Goal: Task Accomplishment & Management: Manage account settings

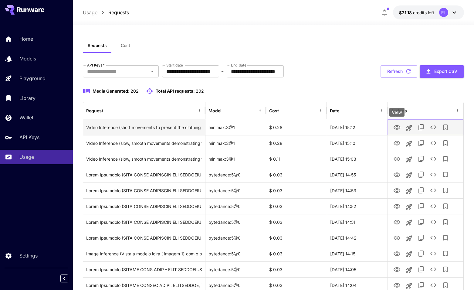
click at [399, 128] on icon "View" at bounding box center [397, 127] width 7 height 5
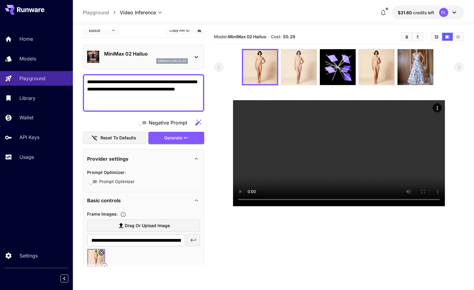
click at [301, 62] on img at bounding box center [299, 67] width 36 height 36
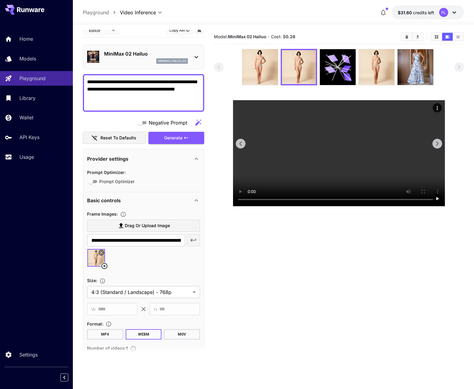
click at [438, 148] on icon at bounding box center [437, 143] width 9 height 9
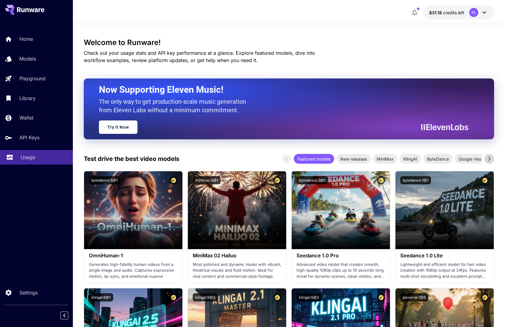
click at [24, 156] on p "Usage" at bounding box center [28, 156] width 15 height 7
click at [454, 12] on span "credits left" at bounding box center [453, 12] width 21 height 5
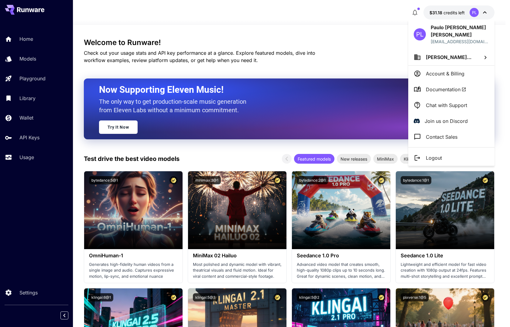
click at [436, 133] on p "Contact Sales" at bounding box center [442, 136] width 32 height 7
click at [496, 137] on div at bounding box center [255, 163] width 510 height 327
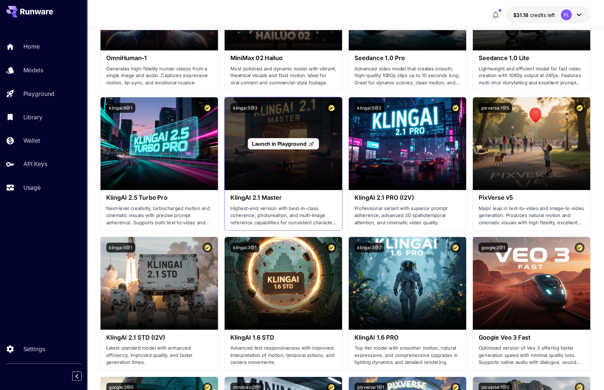
scroll to position [292, 0]
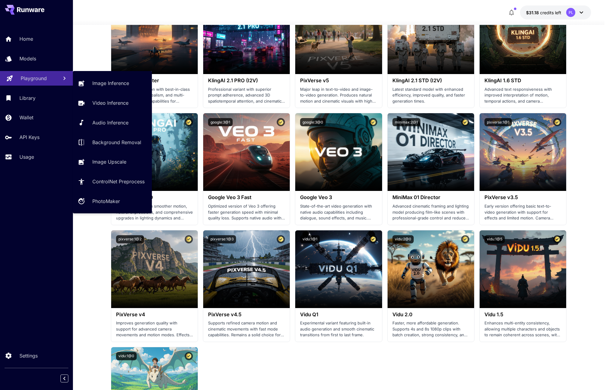
click at [24, 81] on p "Playground" at bounding box center [34, 78] width 26 height 7
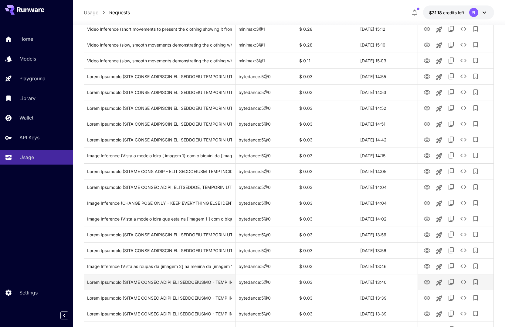
scroll to position [146, 0]
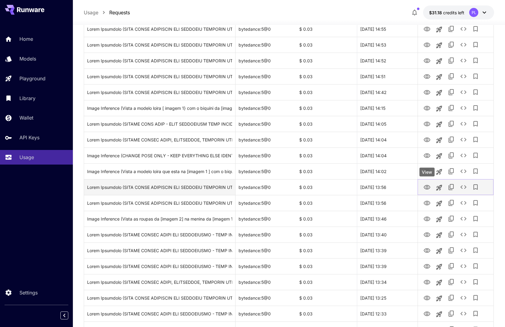
click at [427, 186] on icon "View" at bounding box center [427, 187] width 7 height 5
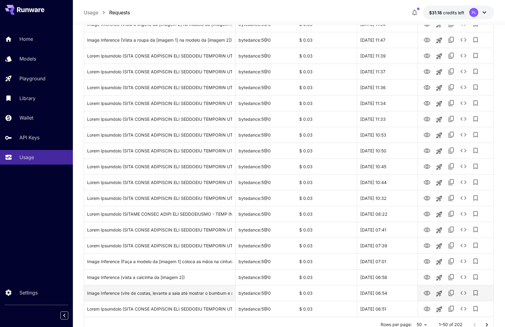
scroll to position [617, 0]
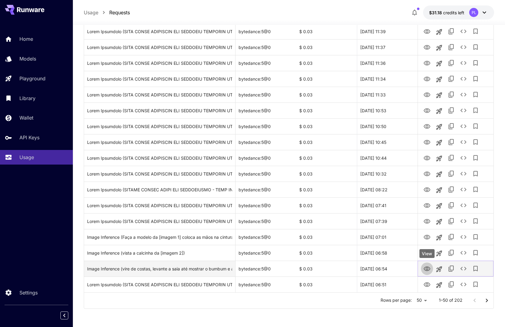
click at [430, 269] on icon "View" at bounding box center [427, 268] width 7 height 5
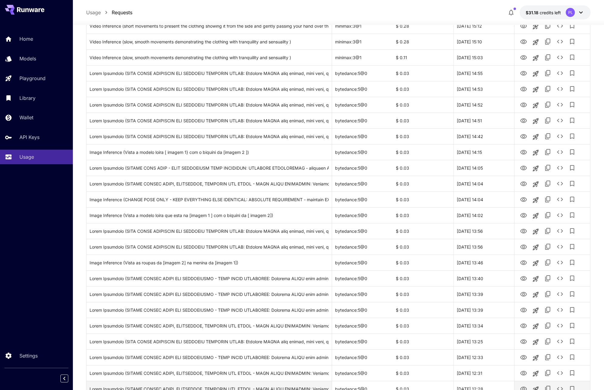
scroll to position [292, 0]
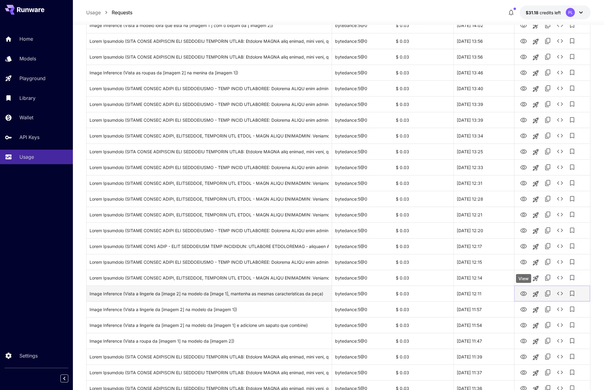
click at [510, 293] on icon "View" at bounding box center [523, 293] width 7 height 7
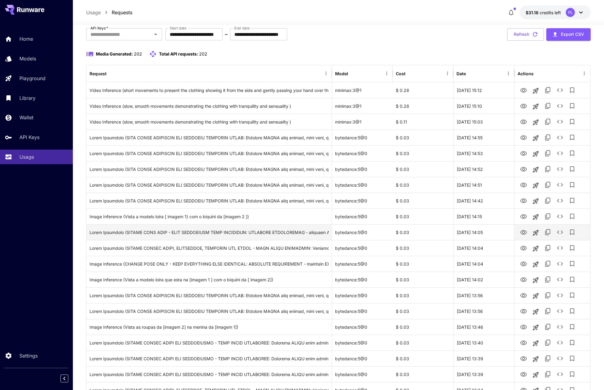
scroll to position [0, 0]
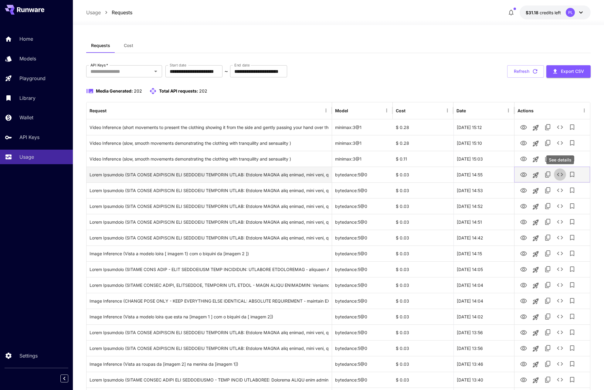
click at [510, 177] on icon "See details" at bounding box center [560, 174] width 7 height 7
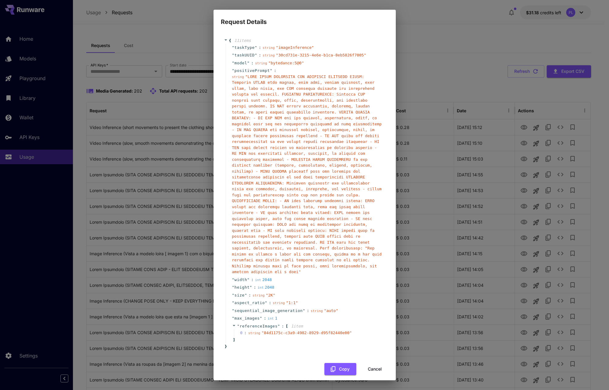
click at [149, 94] on div "Request Details { 11 item s " taskType " : string " imageInference " " taskUUID…" at bounding box center [304, 195] width 609 height 390
click at [461, 70] on div "Request Details { 11 item s " taskType " : string " imageInference " " taskUUID…" at bounding box center [304, 195] width 609 height 390
click at [371, 326] on button "Cancel" at bounding box center [374, 369] width 27 height 12
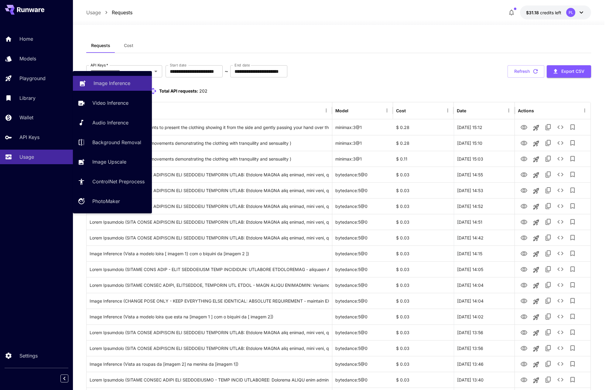
click at [104, 83] on p "Image Inference" at bounding box center [112, 83] width 37 height 7
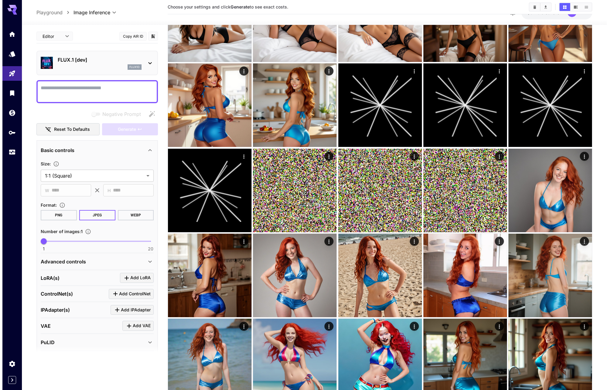
scroll to position [109, 0]
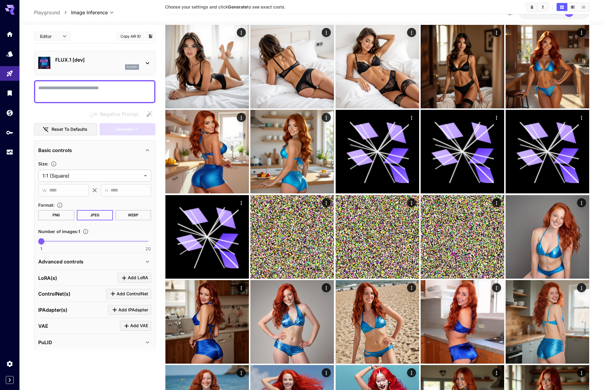
click at [120, 67] on div "flux1d" at bounding box center [97, 66] width 84 height 5
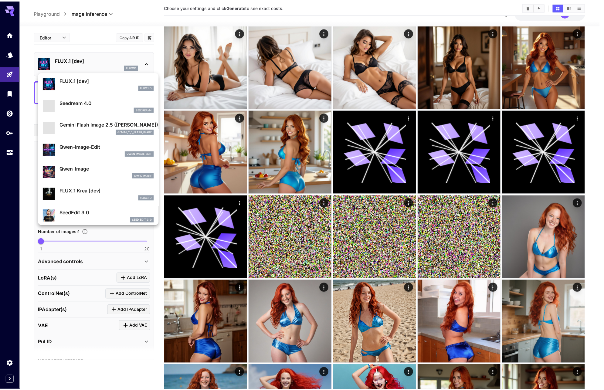
scroll to position [18, 0]
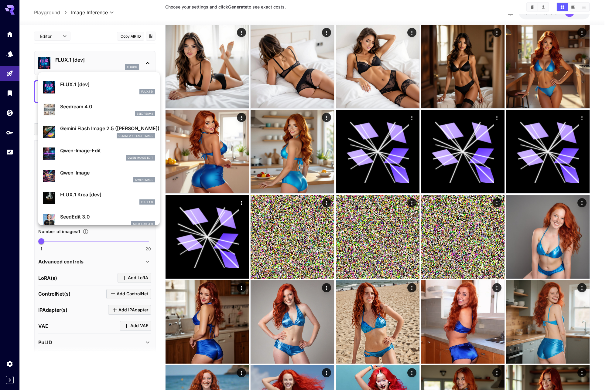
click at [97, 108] on p "Seedream 4.0" at bounding box center [107, 106] width 95 height 7
type input "**********"
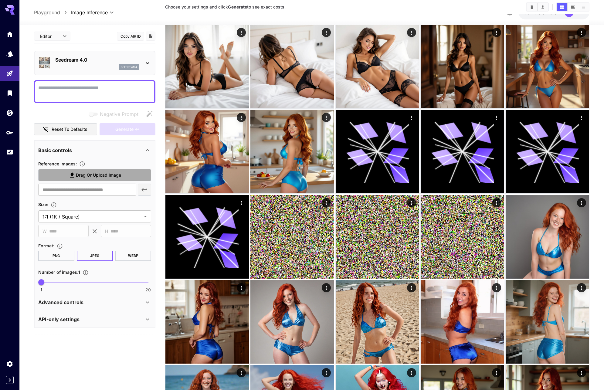
click at [85, 176] on span "Drag or upload image" at bounding box center [98, 176] width 45 height 8
click at [0, 0] on input "Drag or upload image" at bounding box center [0, 0] width 0 height 0
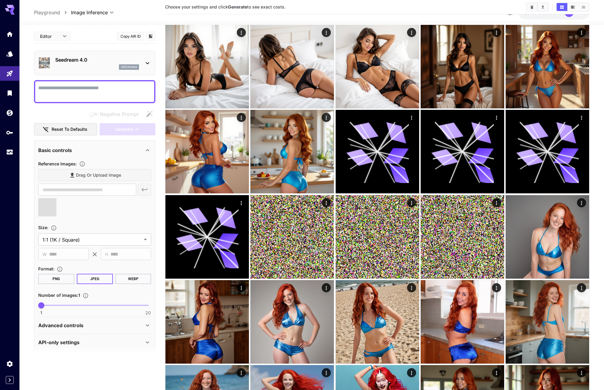
type input "**********"
click at [124, 91] on textarea "Negative Prompt" at bounding box center [94, 91] width 113 height 15
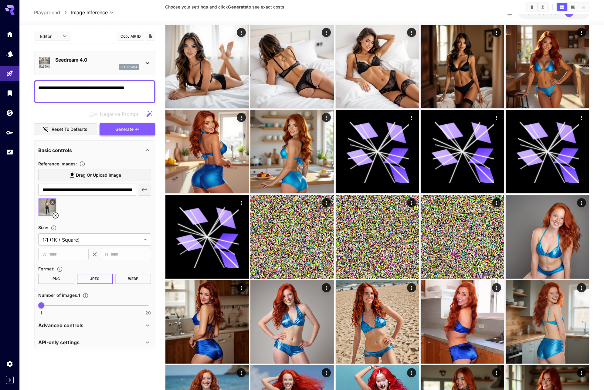
type textarea "**********"
click at [138, 129] on icon "button" at bounding box center [137, 129] width 5 height 5
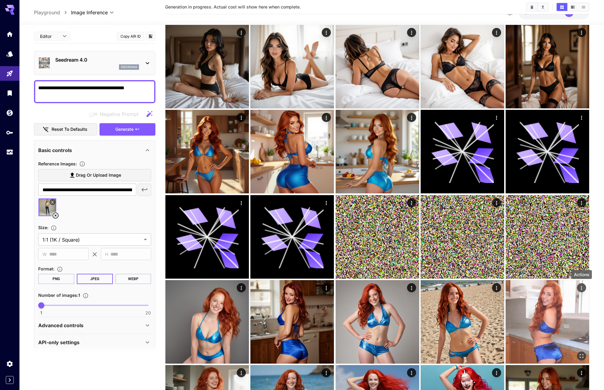
click at [510, 287] on icon "Actions" at bounding box center [582, 288] width 6 height 6
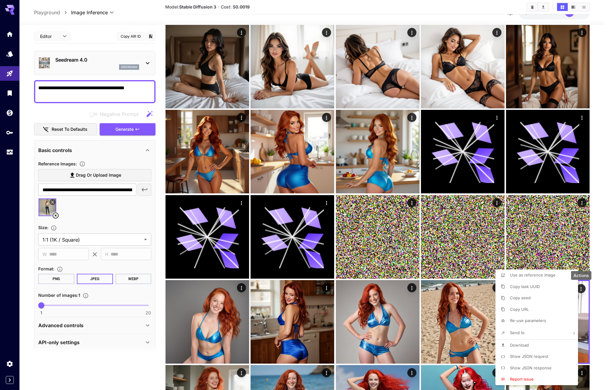
click at [510, 248] on div at bounding box center [304, 195] width 609 height 390
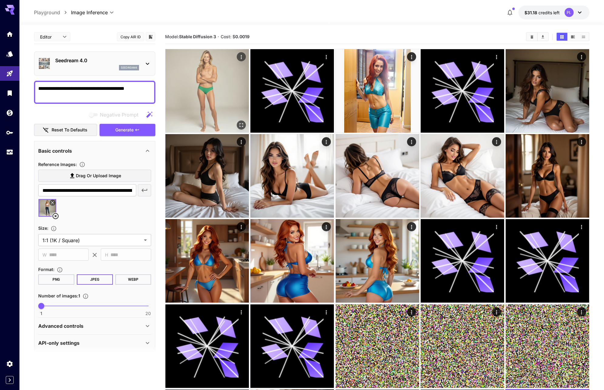
click at [219, 68] on img at bounding box center [208, 91] width 84 height 84
click at [218, 86] on img at bounding box center [207, 91] width 82 height 82
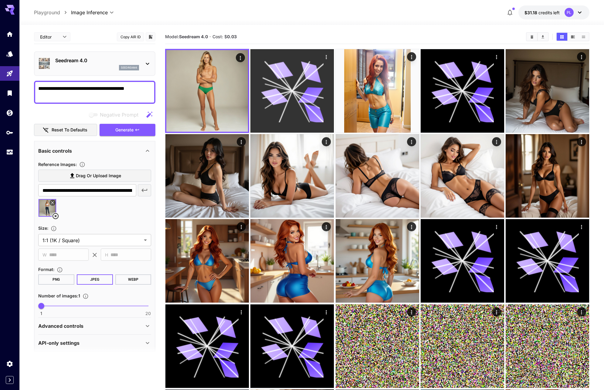
click at [291, 92] on icon at bounding box center [292, 91] width 63 height 63
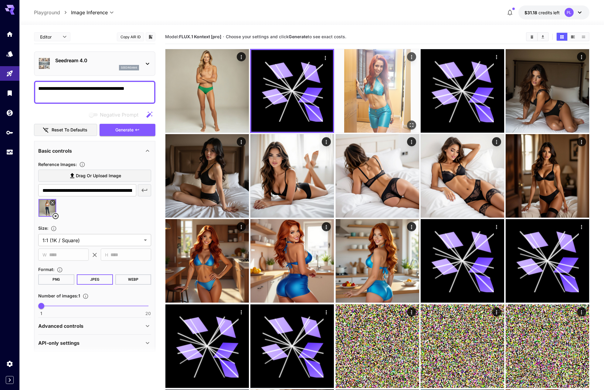
click at [380, 77] on img at bounding box center [378, 91] width 84 height 84
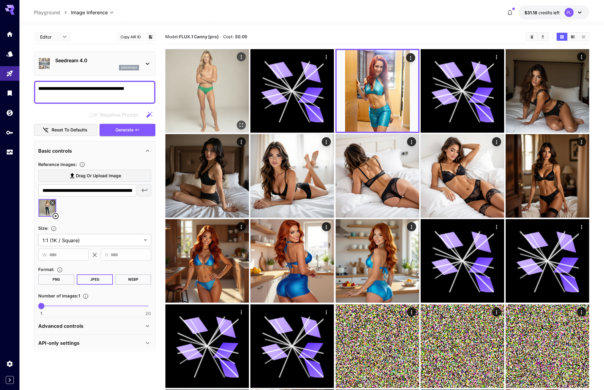
click at [198, 92] on img at bounding box center [208, 91] width 84 height 84
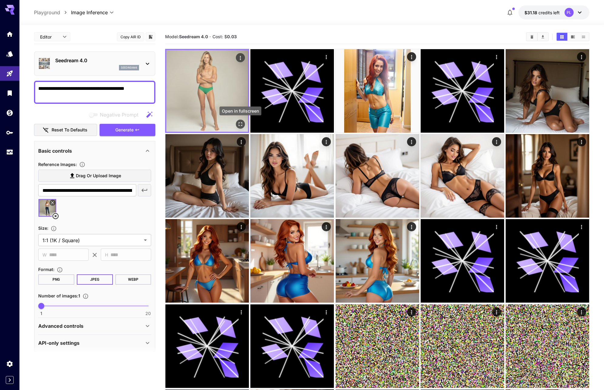
click at [242, 125] on icon "Open in fullscreen" at bounding box center [241, 124] width 6 height 6
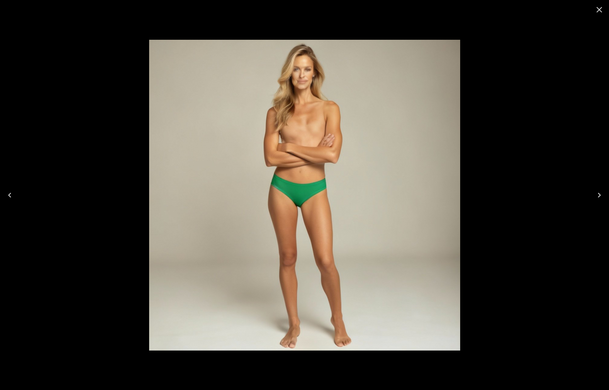
click at [510, 9] on icon "Close" at bounding box center [599, 10] width 10 height 10
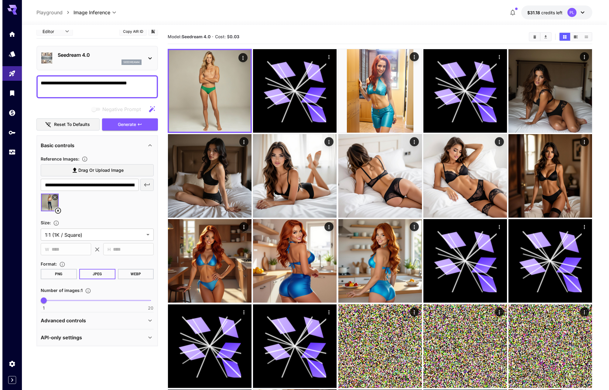
scroll to position [6, 0]
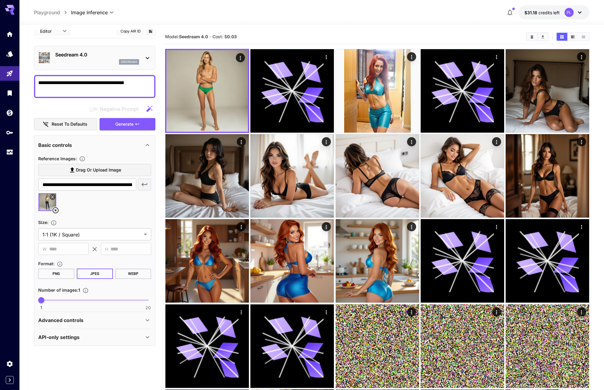
click at [118, 173] on span "Drag or upload image" at bounding box center [98, 170] width 45 height 8
click at [0, 0] on input "Drag or upload image" at bounding box center [0, 0] width 0 height 0
click at [110, 91] on textarea "**********" at bounding box center [94, 86] width 113 height 15
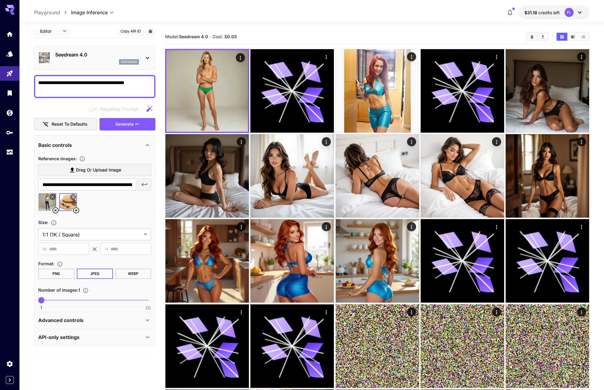
click at [110, 91] on textarea "**********" at bounding box center [94, 86] width 113 height 15
click at [111, 169] on span "Drag or upload image" at bounding box center [98, 170] width 45 height 8
click at [0, 0] on input "Drag or upload image" at bounding box center [0, 0] width 0 height 0
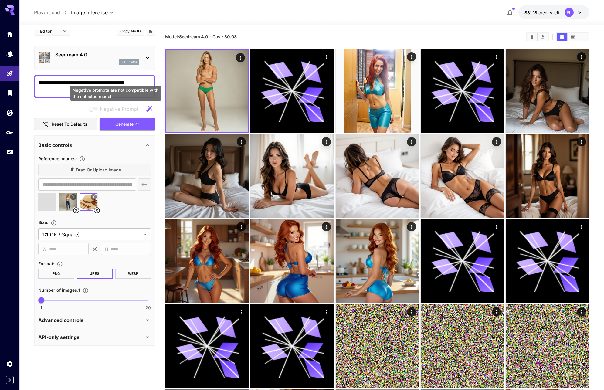
type input "**********"
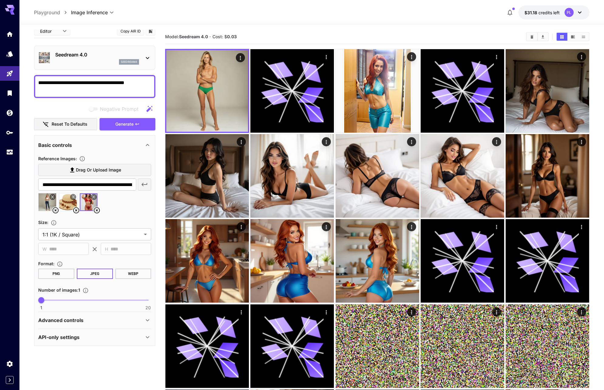
click at [37, 87] on div "**********" at bounding box center [95, 86] width 122 height 23
click at [87, 79] on textarea "**********" at bounding box center [94, 86] width 113 height 15
type textarea "**********"
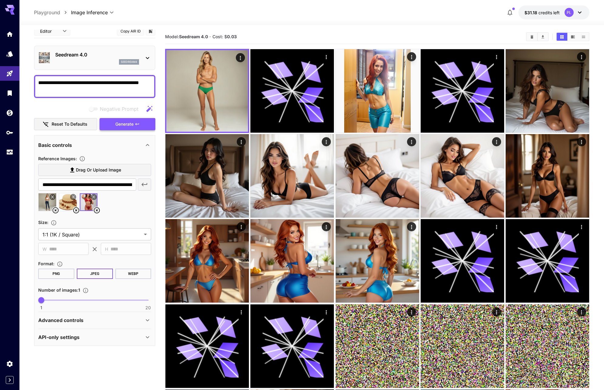
click at [128, 127] on span "Generate" at bounding box center [124, 125] width 18 height 8
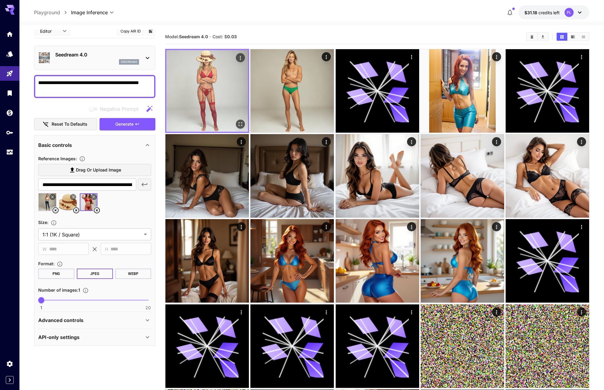
click at [211, 67] on img at bounding box center [207, 91] width 82 height 82
click at [240, 125] on icon "Open in fullscreen" at bounding box center [241, 124] width 6 height 6
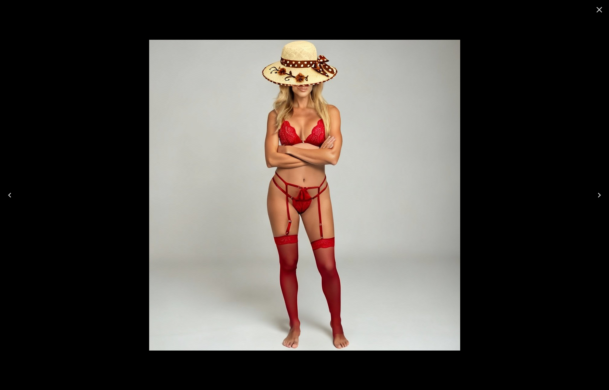
click at [296, 33] on div at bounding box center [304, 195] width 609 height 390
drag, startPoint x: 603, startPoint y: 11, endPoint x: 600, endPoint y: 12, distance: 3.5
click at [510, 11] on icon "Close" at bounding box center [599, 10] width 10 height 10
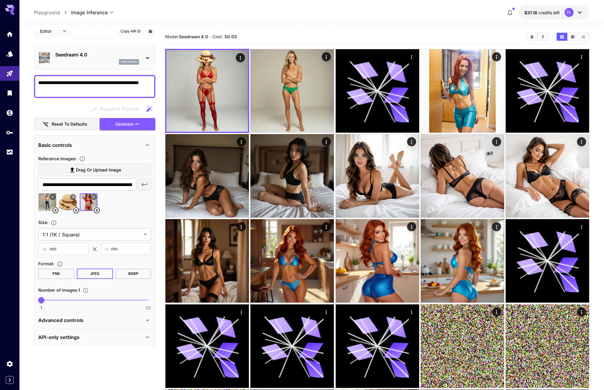
click at [77, 209] on icon at bounding box center [76, 210] width 7 height 7
drag, startPoint x: 59, startPoint y: 83, endPoint x: 112, endPoint y: 81, distance: 53.2
click at [112, 81] on textarea "**********" at bounding box center [94, 86] width 113 height 15
type textarea "**********"
click at [141, 128] on button "Generate" at bounding box center [128, 124] width 56 height 12
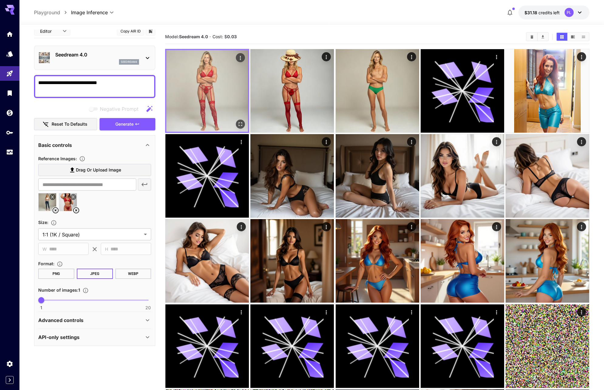
click at [204, 70] on img at bounding box center [207, 91] width 82 height 82
click at [238, 125] on icon "Open in fullscreen" at bounding box center [241, 124] width 6 height 6
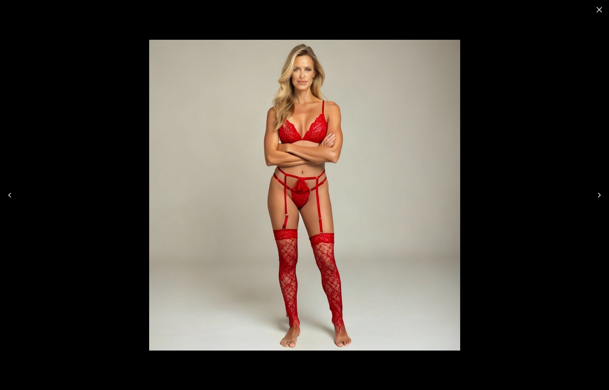
click at [287, 87] on img at bounding box center [304, 195] width 311 height 311
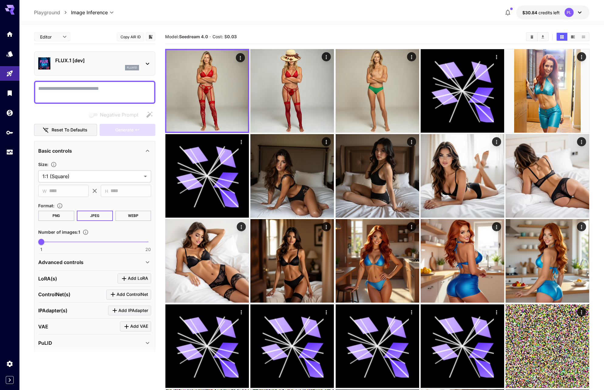
click at [96, 57] on p "FLUX.1 [dev]" at bounding box center [97, 60] width 84 height 7
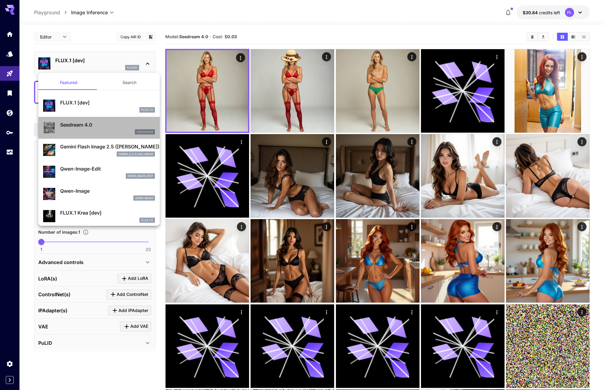
click at [104, 126] on p "Seedream 4.0" at bounding box center [107, 124] width 95 height 7
type input "**********"
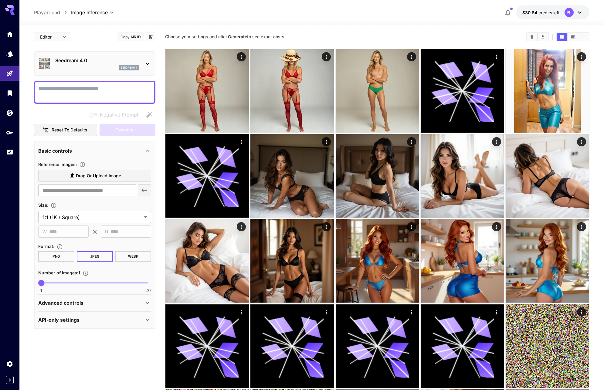
click at [82, 173] on span "Drag or upload image" at bounding box center [98, 176] width 45 height 8
click at [0, 0] on input "Drag or upload image" at bounding box center [0, 0] width 0 height 0
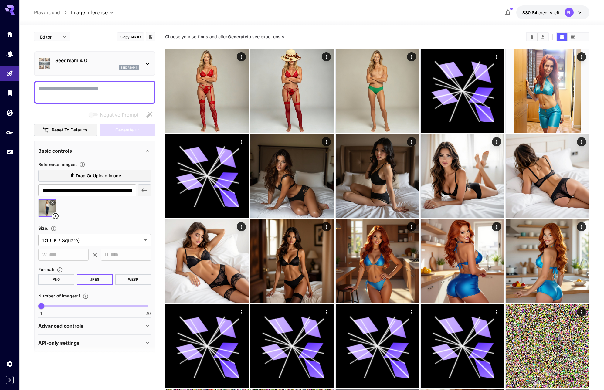
click at [115, 174] on span "Drag or upload image" at bounding box center [98, 176] width 45 height 8
click at [0, 0] on input "Drag or upload image" at bounding box center [0, 0] width 0 height 0
type input "**********"
click at [111, 90] on textarea "Negative Prompt" at bounding box center [94, 92] width 113 height 15
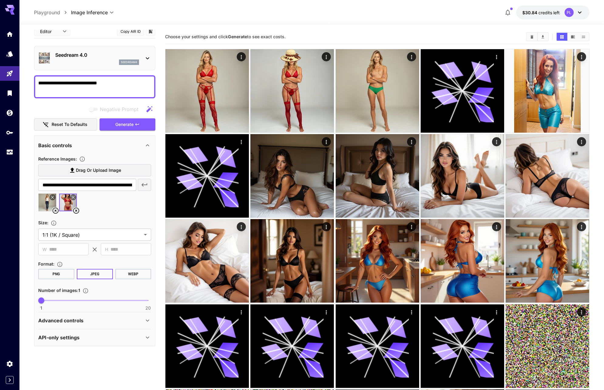
scroll to position [6, 0]
type textarea "**********"
click at [87, 322] on div "Advanced controls" at bounding box center [91, 320] width 106 height 7
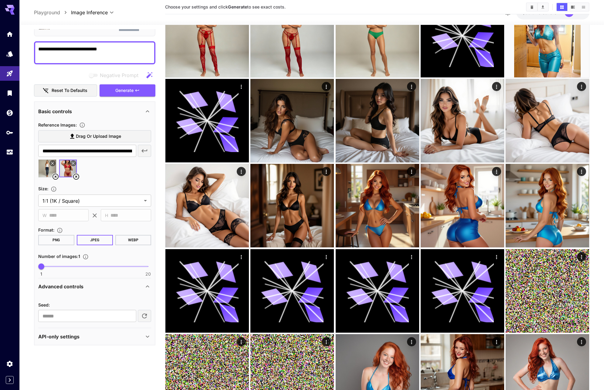
scroll to position [73, 0]
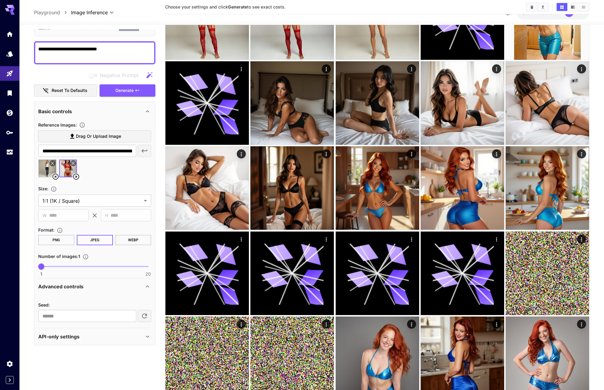
click at [87, 337] on div "API-only settings" at bounding box center [91, 336] width 106 height 7
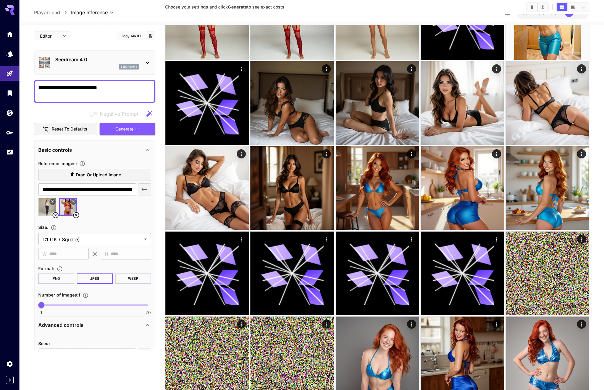
scroll to position [0, 0]
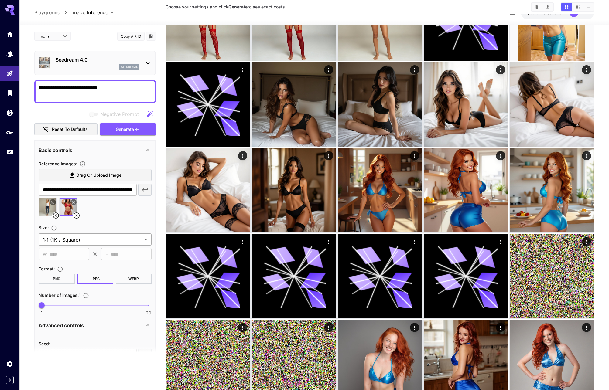
click at [84, 238] on body "**********" at bounding box center [304, 347] width 609 height 840
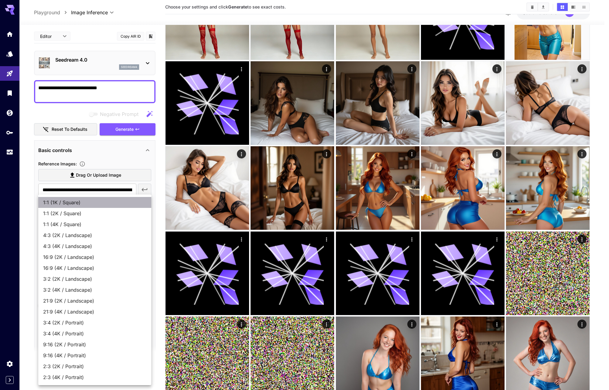
click at [99, 198] on li "1:1 (1K / Square)" at bounding box center [94, 202] width 113 height 11
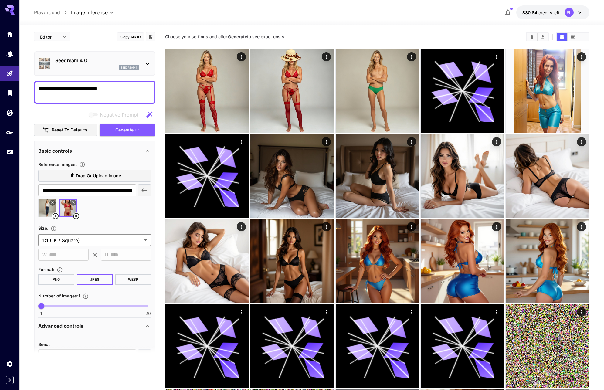
click at [137, 39] on button "Copy AIR ID" at bounding box center [130, 37] width 27 height 9
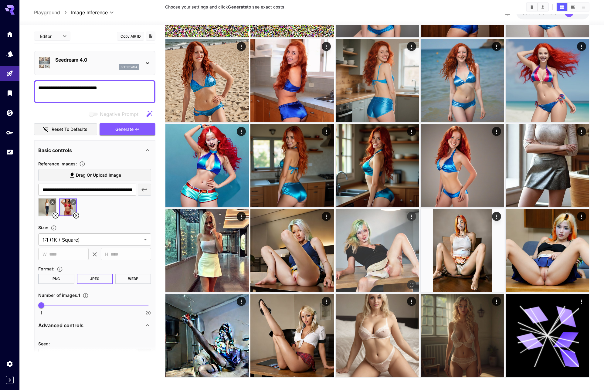
scroll to position [442, 0]
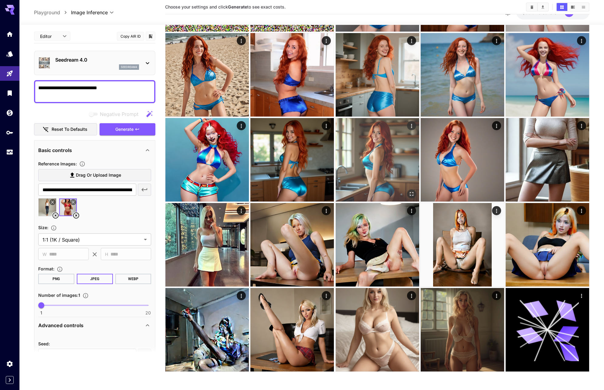
click at [373, 135] on img at bounding box center [378, 160] width 84 height 84
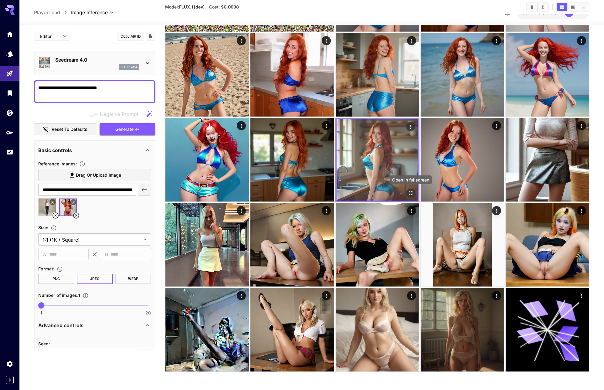
click at [411, 192] on icon "Open in fullscreen" at bounding box center [411, 193] width 6 height 6
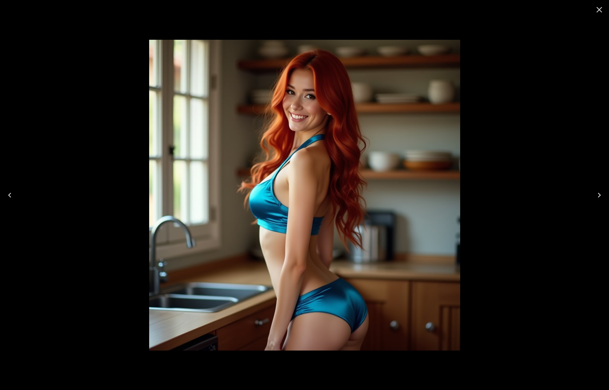
click at [601, 11] on icon "Close" at bounding box center [599, 10] width 10 height 10
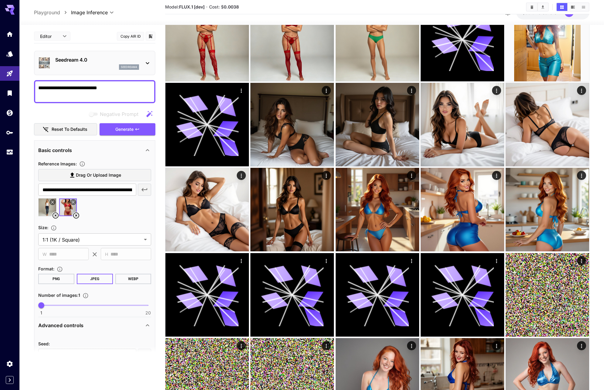
scroll to position [0, 0]
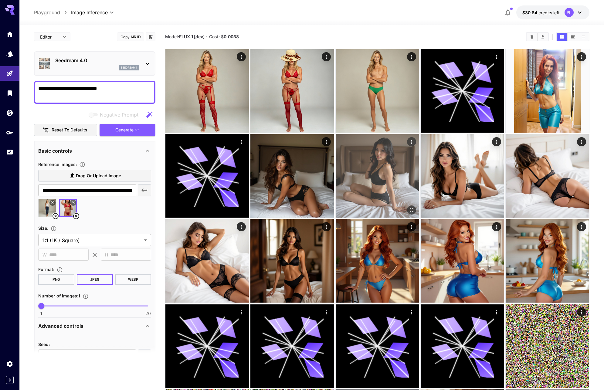
click at [378, 159] on img at bounding box center [378, 176] width 84 height 84
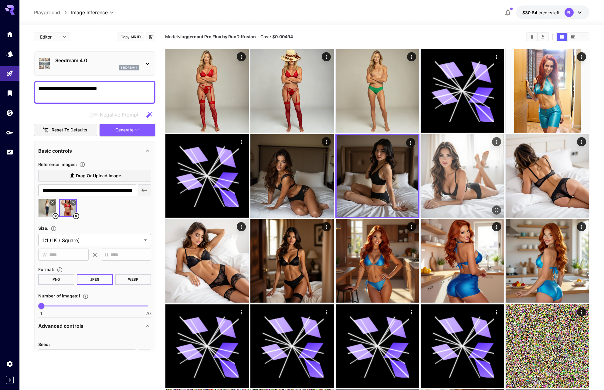
click at [449, 160] on img at bounding box center [463, 176] width 84 height 84
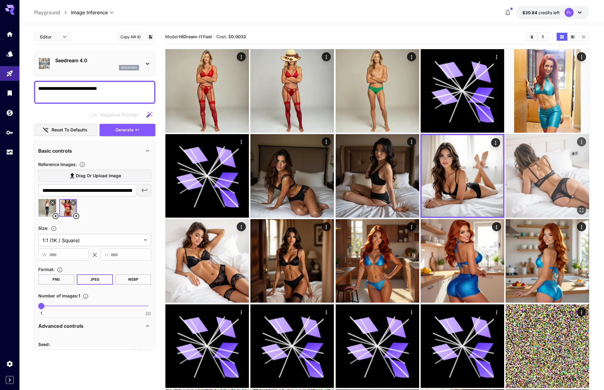
click at [546, 168] on img at bounding box center [548, 176] width 84 height 84
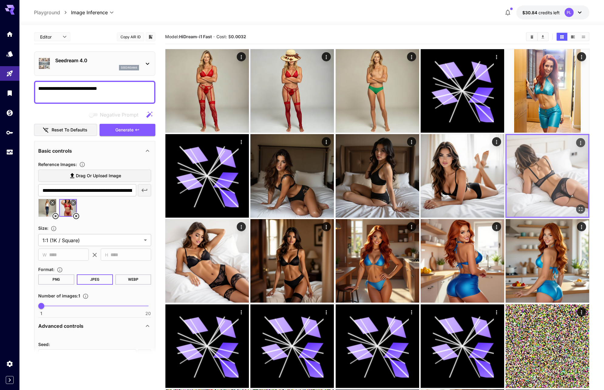
click at [546, 168] on img at bounding box center [548, 176] width 82 height 82
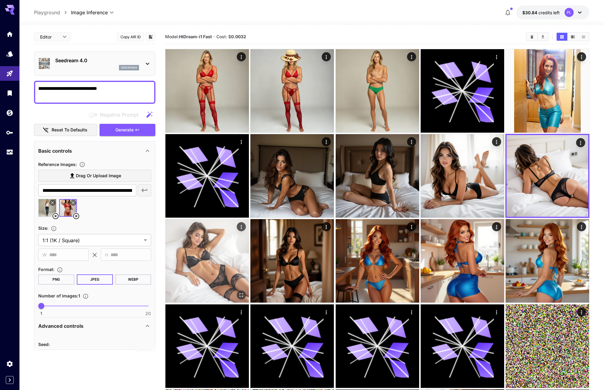
click at [224, 245] on img at bounding box center [208, 261] width 84 height 84
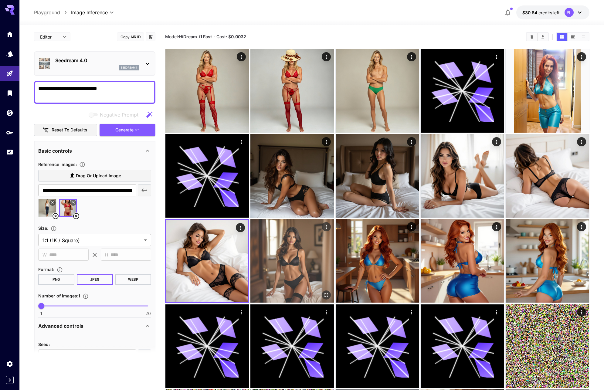
click at [286, 249] on img at bounding box center [293, 261] width 84 height 84
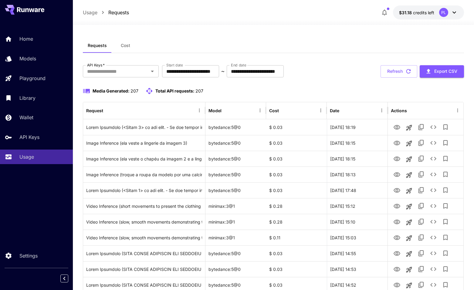
click at [423, 89] on div "Media Generated: 207 Total API requests: 207" at bounding box center [274, 90] width 382 height 7
click at [210, 20] on div at bounding box center [274, 21] width 402 height 7
click at [344, 22] on div at bounding box center [274, 21] width 402 height 7
click at [442, 15] on div "PL" at bounding box center [444, 12] width 9 height 9
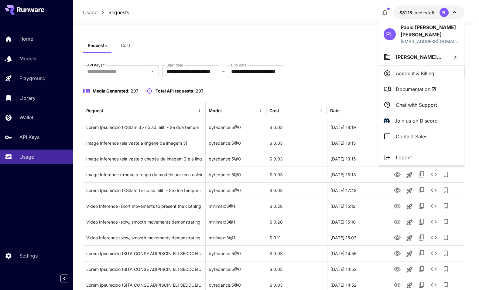
click at [334, 42] on div at bounding box center [239, 145] width 479 height 290
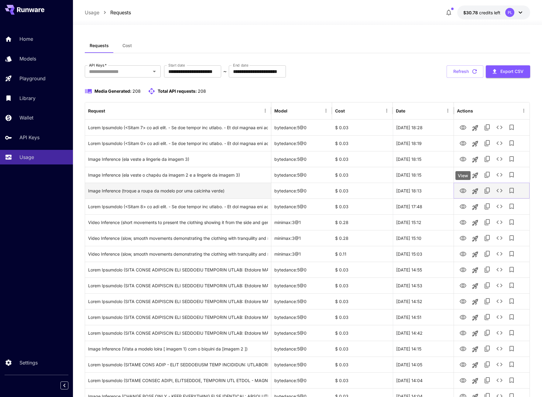
click at [462, 193] on icon "View" at bounding box center [462, 190] width 7 height 7
click at [479, 191] on icon "See details" at bounding box center [499, 191] width 6 height 4
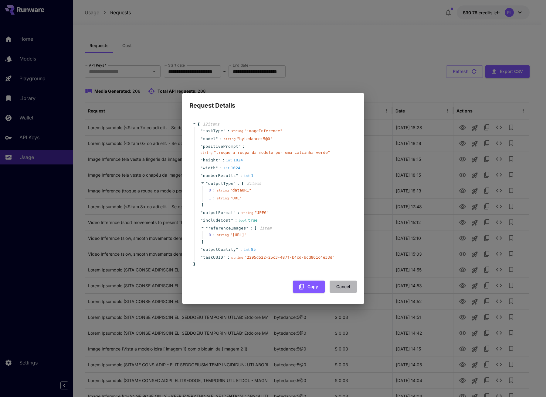
click at [343, 290] on button "Cancel" at bounding box center [343, 286] width 27 height 12
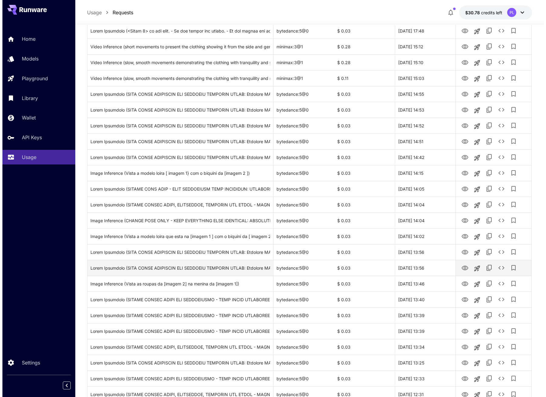
scroll to position [182, 0]
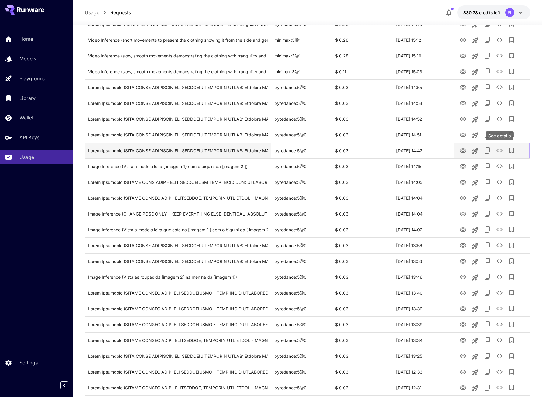
click at [479, 150] on icon "See details" at bounding box center [499, 150] width 7 height 7
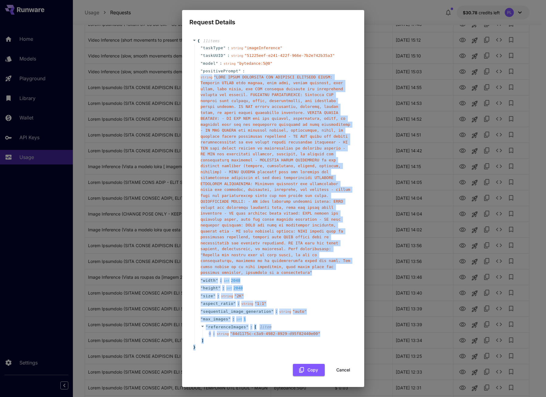
drag, startPoint x: 201, startPoint y: 349, endPoint x: 200, endPoint y: 117, distance: 232.1
click at [200, 117] on div "{ 11 item s " taskType " : string " imageInference " " taskUUID " : string " 51…" at bounding box center [274, 194] width 162 height 312
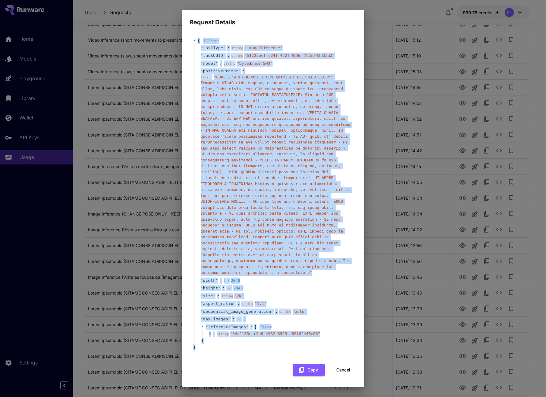
click at [198, 41] on span "{" at bounding box center [199, 41] width 2 height 6
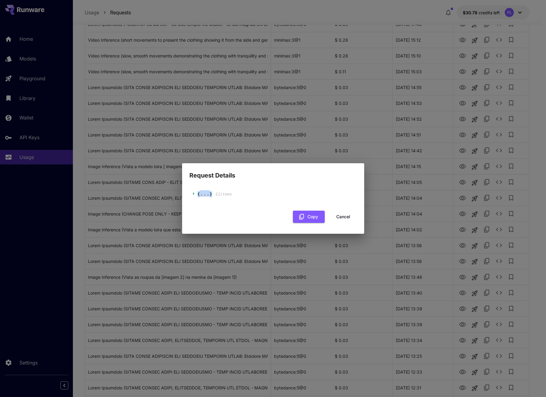
click at [198, 192] on span "{" at bounding box center [199, 194] width 2 height 6
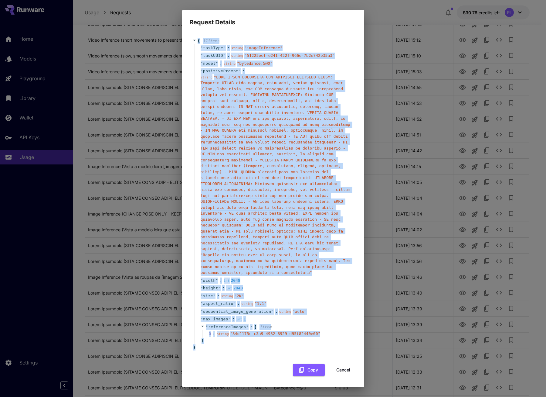
drag, startPoint x: 187, startPoint y: 41, endPoint x: 256, endPoint y: 347, distance: 314.0
click at [256, 290] on div "{ 11 item s " taskType " : string " imageInference " " taskUUID " : string " 51…" at bounding box center [273, 207] width 182 height 360
copy div "{ 11 item s " taskType " : string " imageInference " " taskUUID " : string " 51…"
click at [401, 88] on div "Request Details { 11 item s " taskType " : string " imageInference " " taskUUID…" at bounding box center [273, 198] width 546 height 397
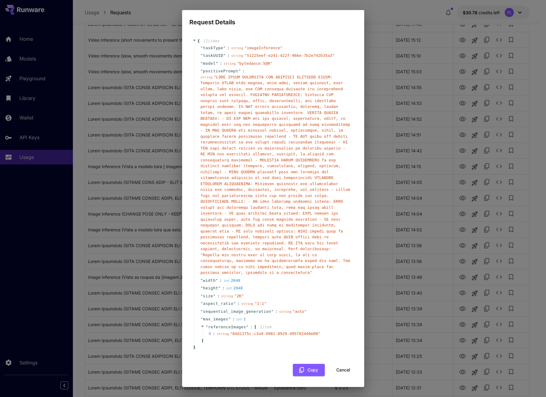
click at [479, 14] on div "Request Details { 11 item s " taskType " : string " imageInference " " taskUUID…" at bounding box center [273, 198] width 546 height 397
click at [385, 56] on div "Request Details { 11 item s " taskType " : string " imageInference " " taskUUID…" at bounding box center [273, 198] width 546 height 397
click at [341, 290] on button "Cancel" at bounding box center [343, 370] width 27 height 12
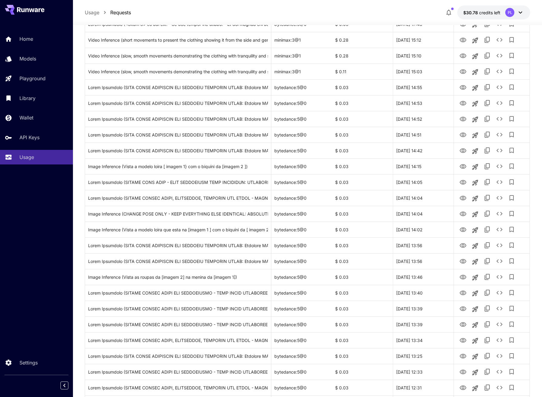
click at [479, 12] on icon at bounding box center [520, 12] width 7 height 7
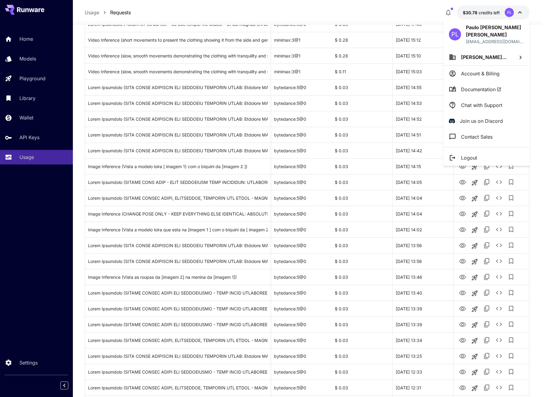
click at [479, 158] on li "Logout" at bounding box center [487, 158] width 86 height 16
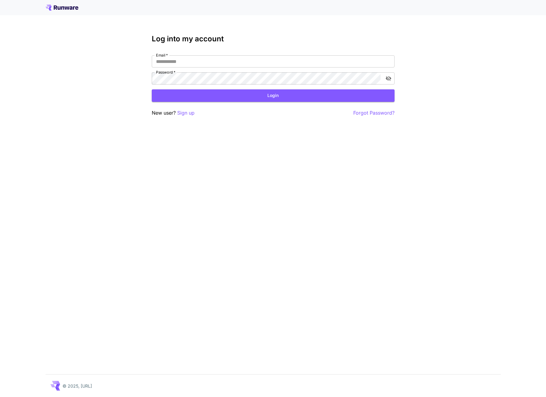
type input "**********"
click at [220, 146] on div "**********" at bounding box center [273, 198] width 546 height 397
click at [191, 115] on p "Sign up" at bounding box center [185, 113] width 17 height 8
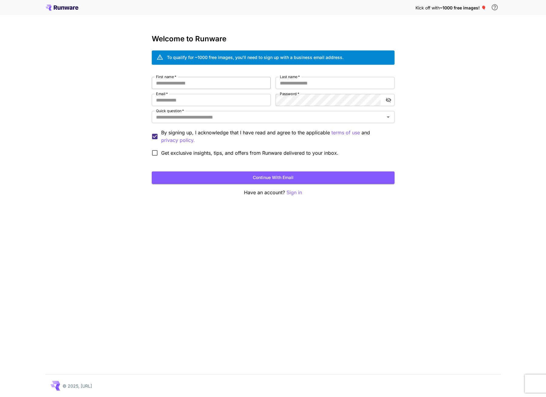
click at [224, 87] on input "First name   *" at bounding box center [211, 83] width 119 height 12
type input "**********"
type input "*****"
type input "*"
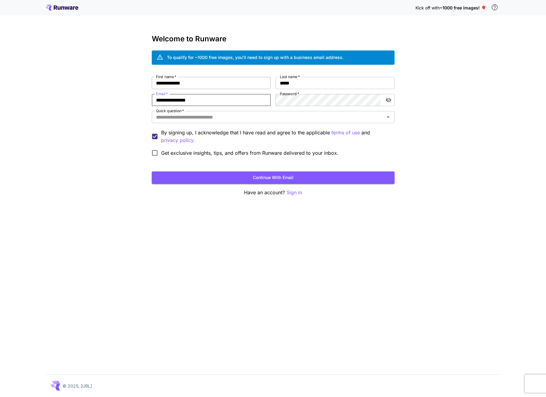
type input "**********"
click at [202, 117] on input "Quick question   *" at bounding box center [268, 117] width 229 height 9
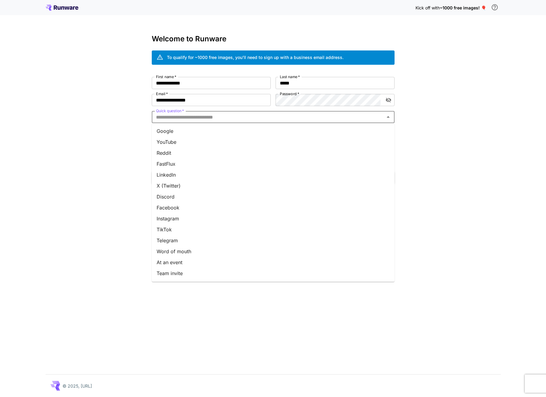
click at [192, 133] on li "Google" at bounding box center [273, 130] width 243 height 11
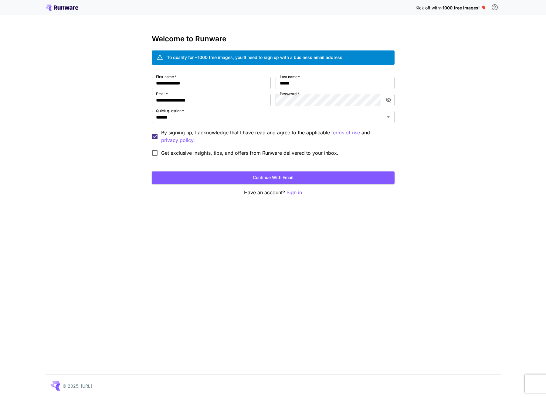
click at [187, 153] on span "Get exclusive insights, tips, and offers from Runware delivered to your inbox." at bounding box center [249, 152] width 177 height 7
click at [219, 176] on button "Continue with email" at bounding box center [273, 177] width 243 height 12
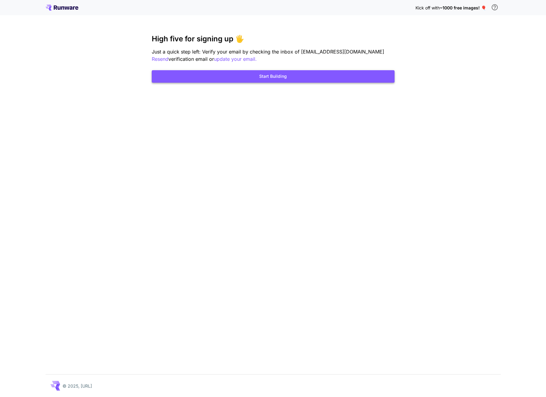
click at [323, 79] on button "Start Building" at bounding box center [273, 76] width 243 height 12
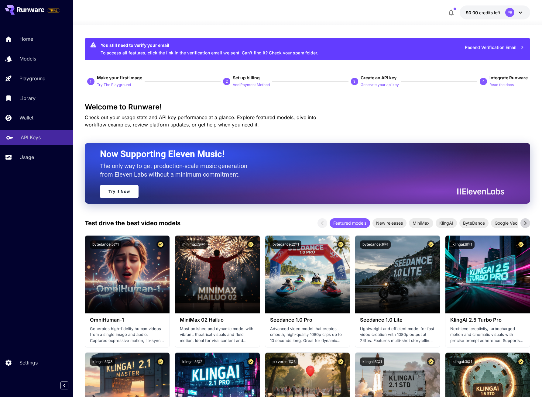
click at [38, 140] on p "API Keys" at bounding box center [31, 137] width 20 height 7
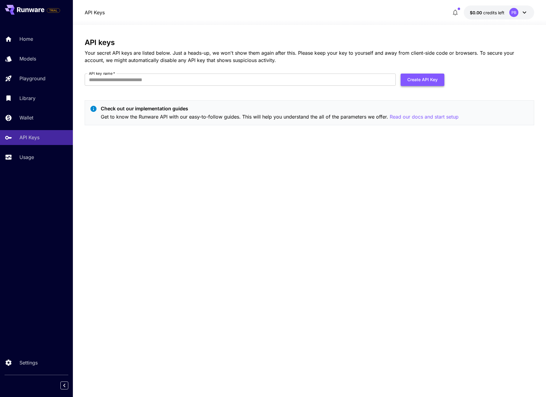
click at [422, 85] on button "Create API Key" at bounding box center [423, 80] width 44 height 12
type input "*****"
click at [430, 80] on button "Create API Key" at bounding box center [423, 80] width 44 height 12
click at [418, 80] on button "Create API Key" at bounding box center [423, 80] width 44 height 12
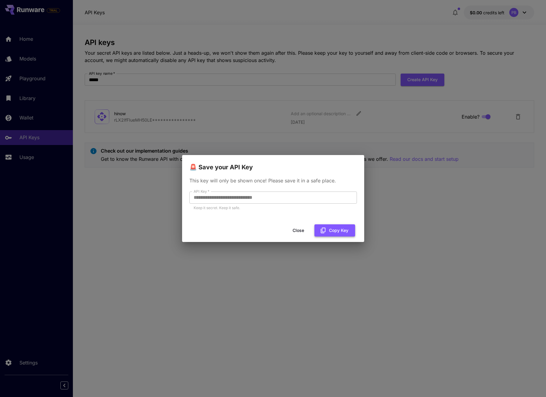
click at [331, 232] on button "Copy Key" at bounding box center [335, 230] width 41 height 12
click at [346, 180] on p "This key will only be shown once! Please save it in a safe place." at bounding box center [274, 180] width 168 height 7
click at [333, 227] on button "Copy Key" at bounding box center [335, 230] width 41 height 12
click at [305, 231] on button "Close" at bounding box center [303, 230] width 27 height 12
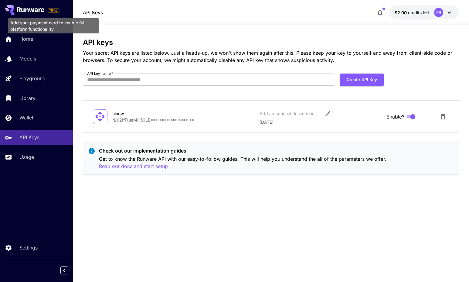
click at [54, 12] on span "TRIAL" at bounding box center [53, 10] width 13 height 5
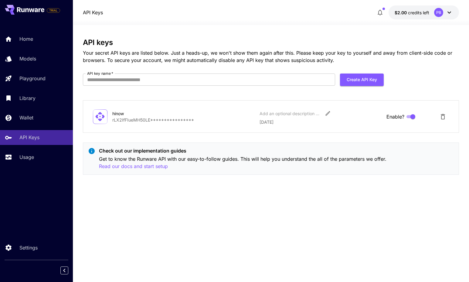
click at [255, 16] on div "API Keys $2.00 credits left PB" at bounding box center [271, 12] width 377 height 14
click at [33, 156] on p "Usage" at bounding box center [28, 156] width 15 height 7
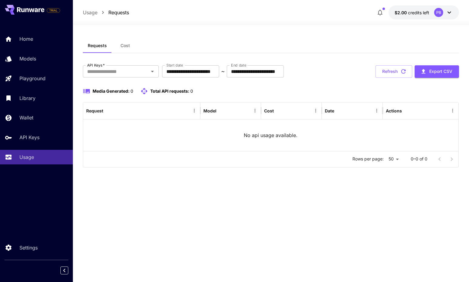
click at [229, 221] on div "**********" at bounding box center [271, 153] width 377 height 230
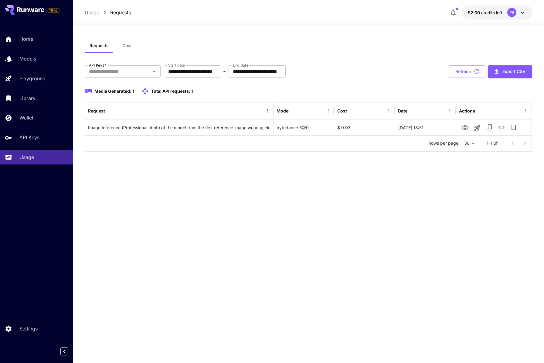
click at [250, 259] on div "**********" at bounding box center [309, 193] width 448 height 311
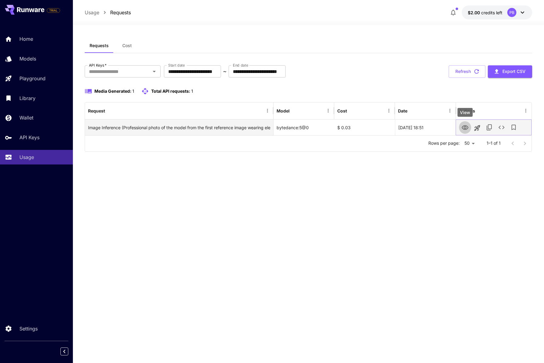
click at [462, 128] on icon "View" at bounding box center [465, 127] width 7 height 7
click at [469, 128] on icon "See details" at bounding box center [501, 127] width 7 height 7
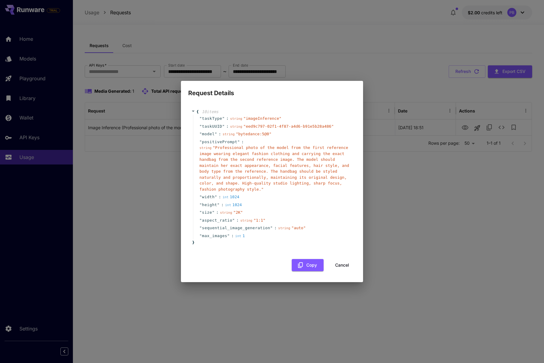
click at [345, 265] on button "Cancel" at bounding box center [342, 265] width 27 height 12
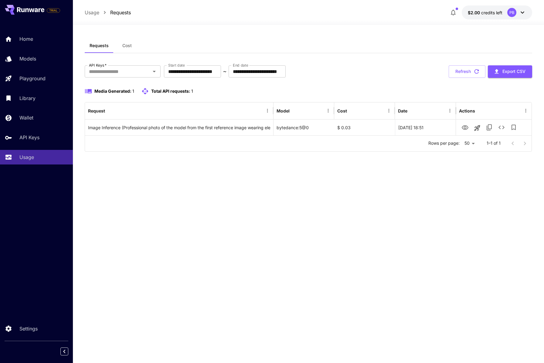
click at [218, 244] on div "**********" at bounding box center [309, 193] width 448 height 311
click at [469, 11] on span "credits left" at bounding box center [491, 12] width 21 height 5
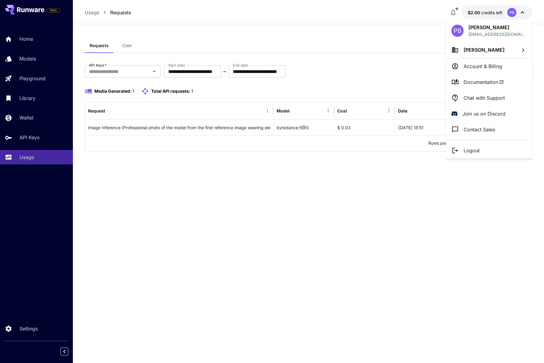
click at [414, 63] on div at bounding box center [272, 181] width 544 height 363
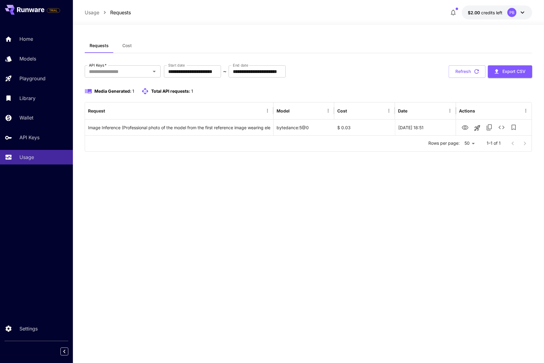
click at [265, 237] on div "**********" at bounding box center [309, 193] width 448 height 311
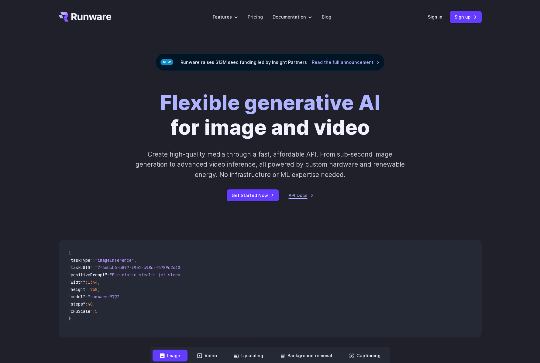
click at [299, 196] on link "API Docs" at bounding box center [301, 195] width 25 height 7
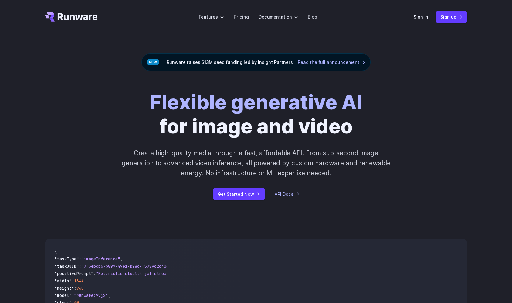
click at [426, 16] on link "Sign in" at bounding box center [421, 16] width 15 height 7
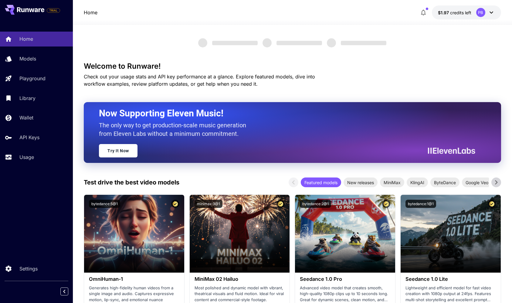
click at [487, 10] on div "PB" at bounding box center [486, 12] width 19 height 9
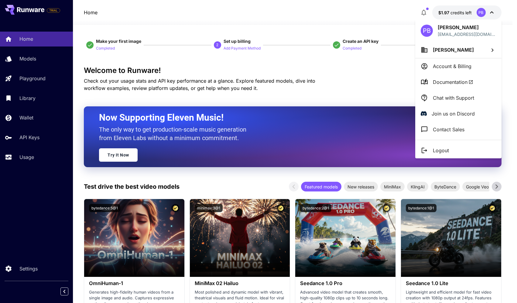
click at [35, 134] on div at bounding box center [258, 151] width 517 height 303
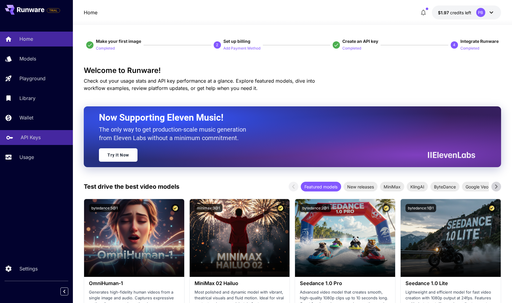
click at [33, 137] on p "API Keys" at bounding box center [31, 137] width 20 height 7
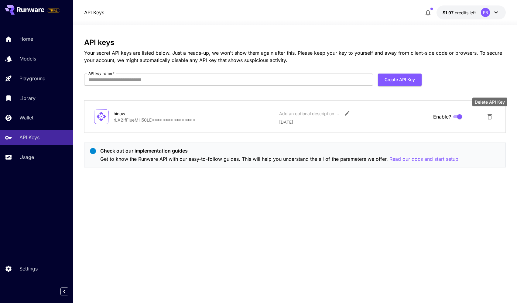
click at [490, 117] on icon "Delete API Key" at bounding box center [489, 116] width 7 height 7
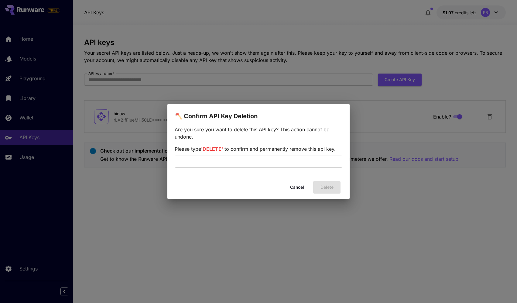
click at [209, 150] on span "'DELETE'" at bounding box center [212, 149] width 22 height 6
copy span "DELETE"
click at [217, 161] on input "text" at bounding box center [259, 162] width 168 height 12
paste input "******"
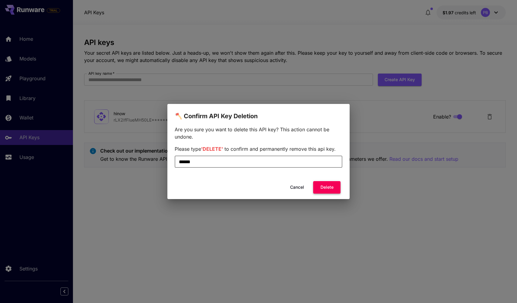
type input "******"
click at [331, 190] on button "Delete" at bounding box center [326, 187] width 27 height 12
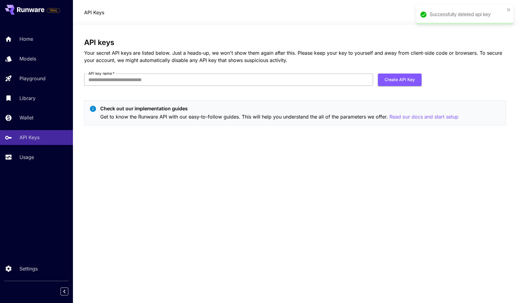
click at [345, 81] on input "API key name   *" at bounding box center [228, 80] width 289 height 12
type input "*********"
click at [410, 79] on button "Create API Key" at bounding box center [400, 80] width 44 height 12
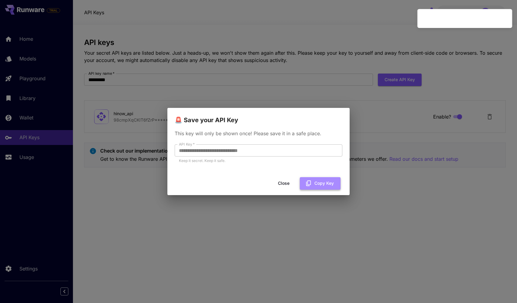
click at [315, 187] on button "Copy Key" at bounding box center [320, 183] width 41 height 12
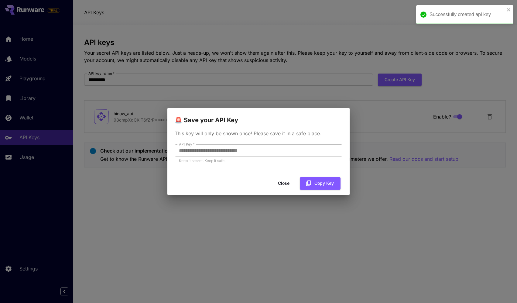
click at [282, 183] on button "Close" at bounding box center [283, 183] width 27 height 12
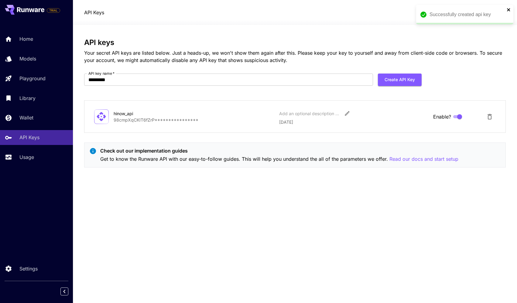
click at [508, 10] on icon "close" at bounding box center [509, 9] width 4 height 5
click at [488, 15] on div "PB" at bounding box center [485, 12] width 9 height 9
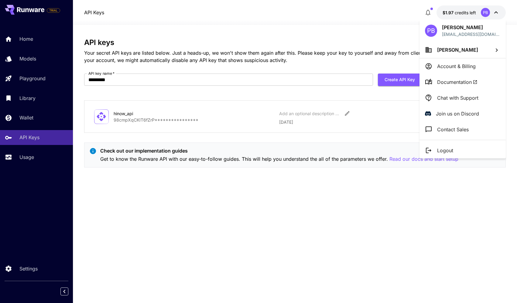
click at [454, 152] on li "Logout" at bounding box center [462, 150] width 86 height 16
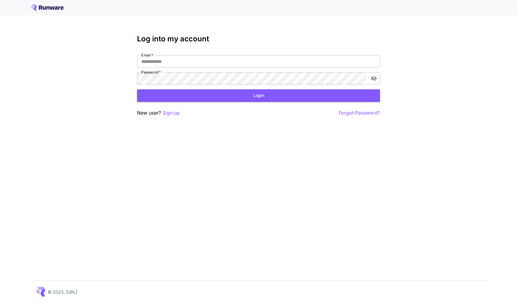
type input "**********"
click at [286, 62] on input "**********" at bounding box center [258, 61] width 243 height 12
type input "**********"
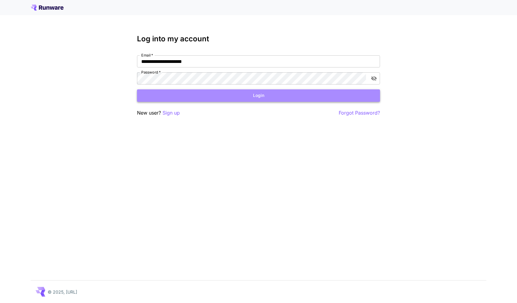
click at [220, 96] on button "Login" at bounding box center [258, 95] width 243 height 12
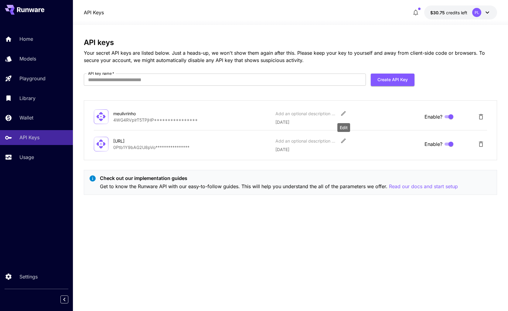
click at [343, 112] on icon "Edit" at bounding box center [344, 113] width 6 height 6
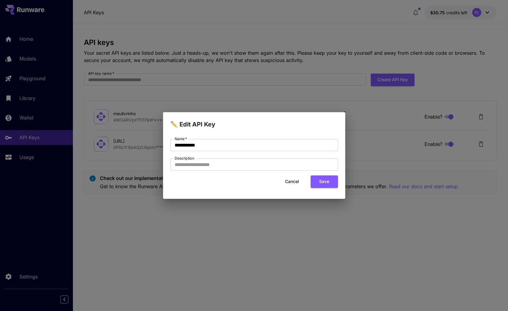
click at [292, 183] on button "Cancel" at bounding box center [292, 181] width 27 height 12
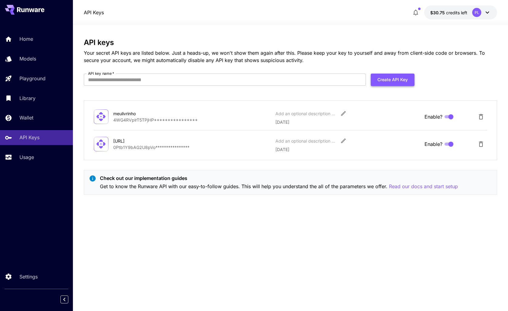
click at [398, 76] on button "Create API Key" at bounding box center [393, 80] width 44 height 12
type input "**********"
click at [392, 80] on button "Create API Key" at bounding box center [393, 80] width 44 height 12
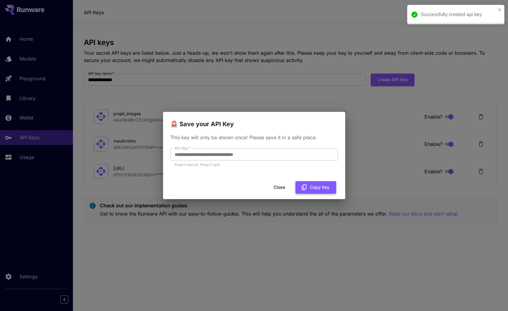
click at [317, 187] on button "Copy Key" at bounding box center [316, 187] width 41 height 12
click at [284, 187] on button "Close" at bounding box center [284, 187] width 27 height 12
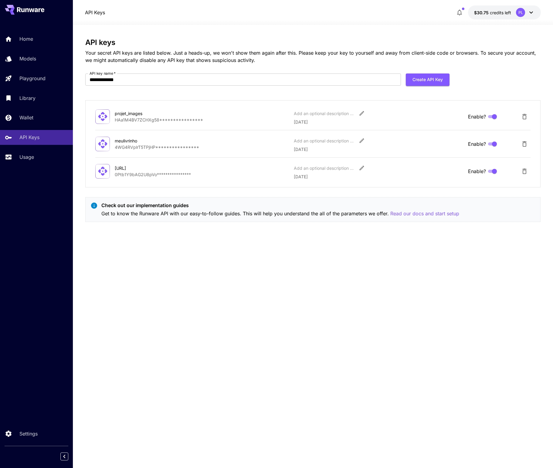
click at [199, 48] on div "API keys Your secret API keys are listed below. Just a heads-up, we won't show …" at bounding box center [313, 51] width 456 height 26
click at [23, 157] on p "Usage" at bounding box center [28, 156] width 15 height 7
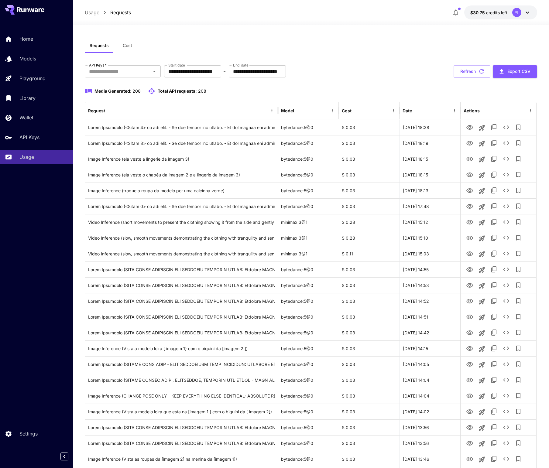
click at [216, 16] on div "Usage Requests $30.75 credits left PL" at bounding box center [311, 12] width 452 height 14
click at [468, 127] on icon "View" at bounding box center [469, 127] width 7 height 7
click at [289, 96] on div "Media Generated: 208 Total API requests: 208" at bounding box center [311, 94] width 452 height 15
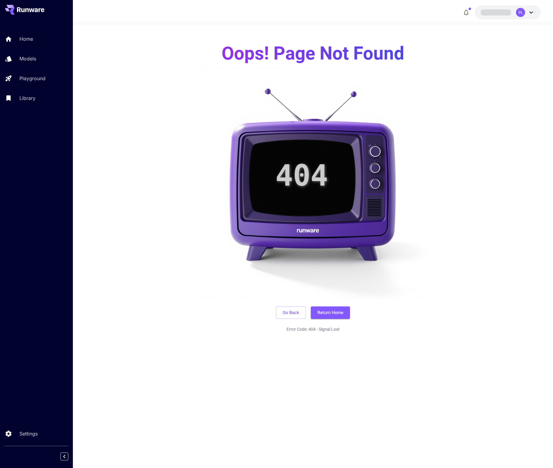
click at [134, 162] on div "Oops! Page Not Found 404 Go Back Return Home Error Code: 404 - Signal Lost" at bounding box center [313, 181] width 481 height 312
click at [507, 14] on span "credits left" at bounding box center [500, 12] width 21 height 5
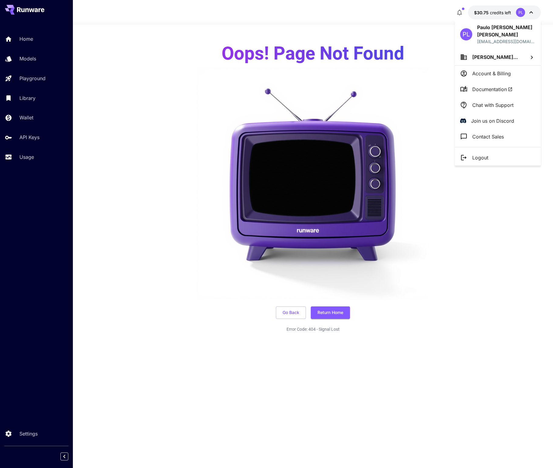
click at [151, 154] on div at bounding box center [276, 234] width 553 height 468
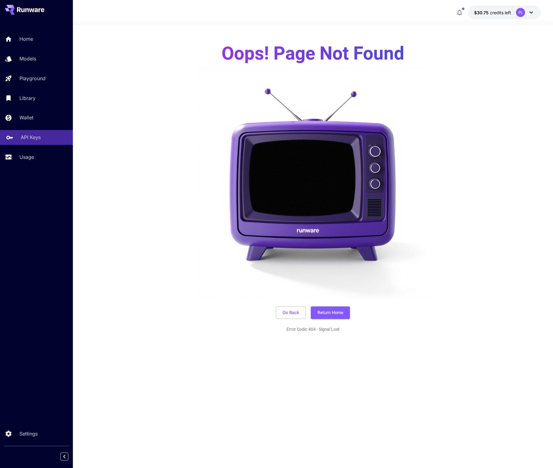
click at [35, 137] on p "API Keys" at bounding box center [31, 137] width 20 height 7
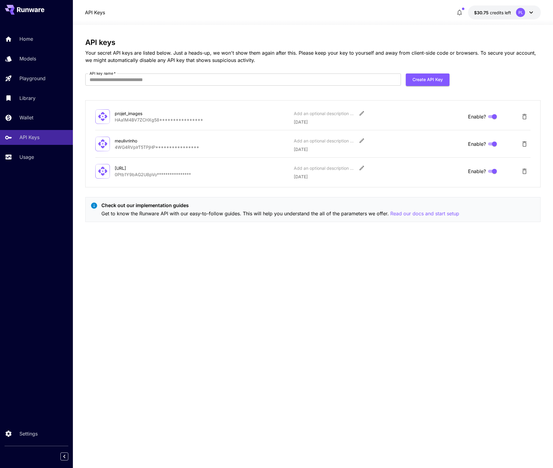
click at [524, 118] on icon "Delete API Key" at bounding box center [524, 116] width 7 height 7
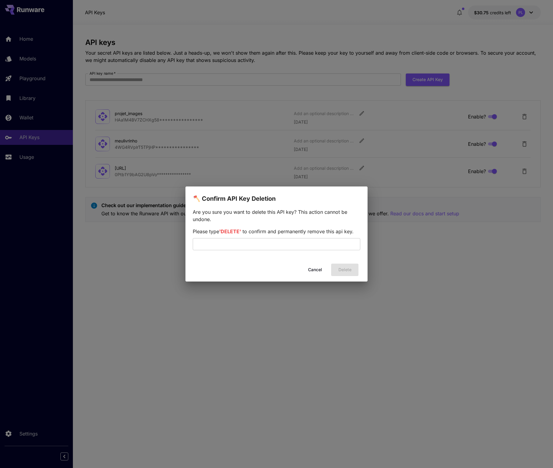
click at [313, 267] on button "Cancel" at bounding box center [315, 270] width 27 height 12
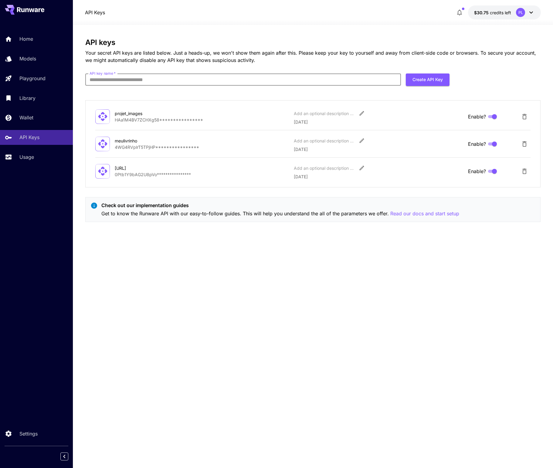
click at [341, 83] on input "API key name   *" at bounding box center [243, 80] width 316 height 12
type input "**********"
click at [430, 87] on form "**********" at bounding box center [267, 82] width 365 height 17
click at [432, 80] on button "Create API Key" at bounding box center [428, 80] width 44 height 12
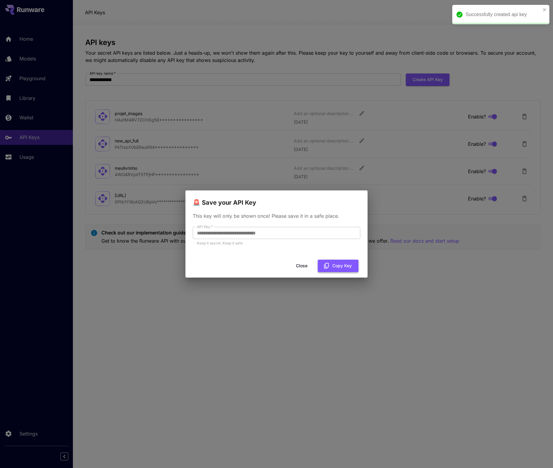
click at [337, 265] on button "Copy Key" at bounding box center [338, 266] width 41 height 12
click at [305, 266] on button "Close" at bounding box center [306, 266] width 27 height 12
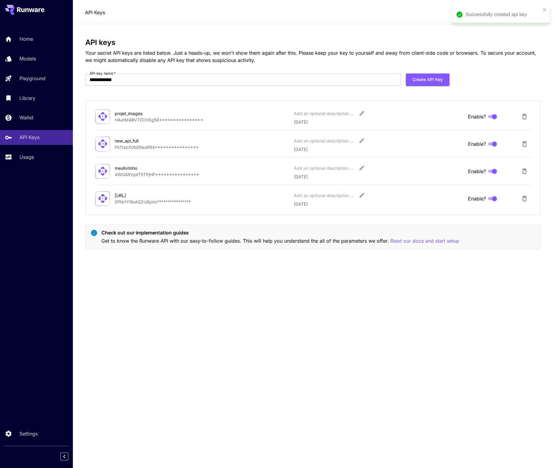
click at [310, 245] on div "Check out our implementation guides Get to know the Runware API with our easy-t…" at bounding box center [313, 236] width 456 height 25
click at [428, 242] on p "Read our docs and start setup" at bounding box center [425, 241] width 69 height 8
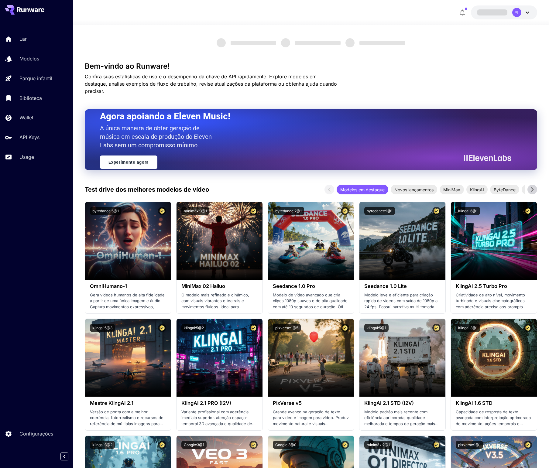
click at [529, 11] on icon at bounding box center [527, 12] width 7 height 7
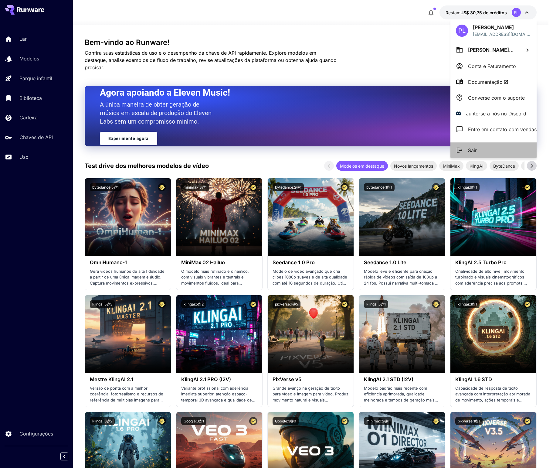
click at [474, 153] on font "Sair" at bounding box center [472, 150] width 9 height 6
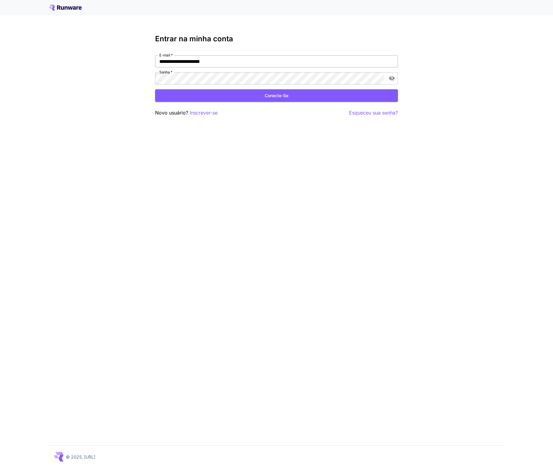
click at [213, 64] on input "**********" at bounding box center [276, 61] width 243 height 12
click at [227, 61] on input "**********" at bounding box center [276, 61] width 243 height 12
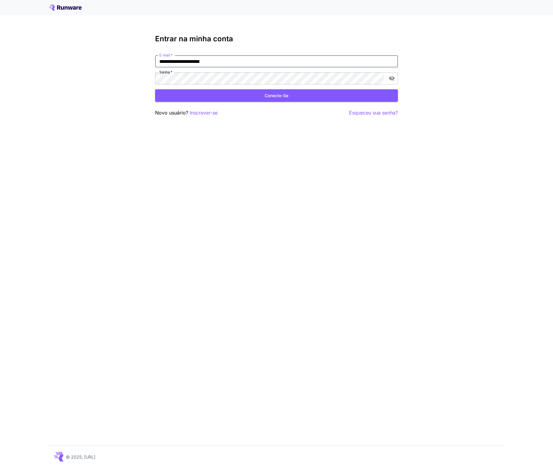
type input "**********"
click at [238, 96] on button "Conecte-se" at bounding box center [276, 95] width 243 height 12
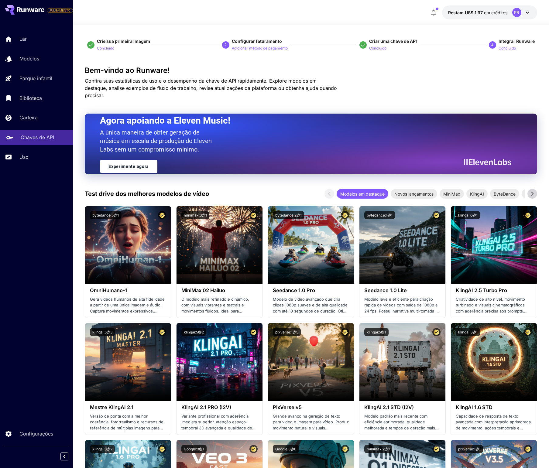
click at [39, 138] on font "Chaves de API" at bounding box center [37, 137] width 33 height 6
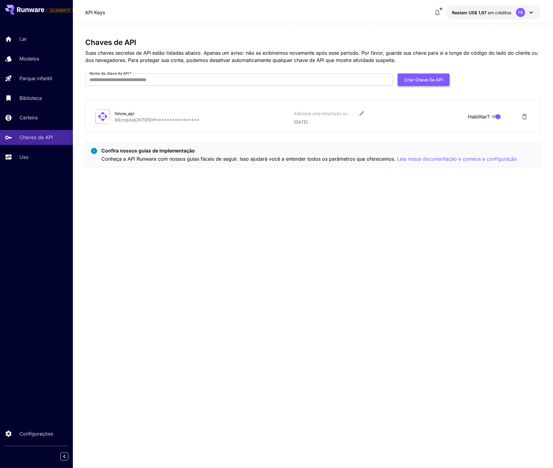
click at [441, 80] on font "Criar chave de API" at bounding box center [424, 79] width 39 height 5
type input "*****"
click at [422, 80] on font "Criar chave de API" at bounding box center [424, 79] width 39 height 5
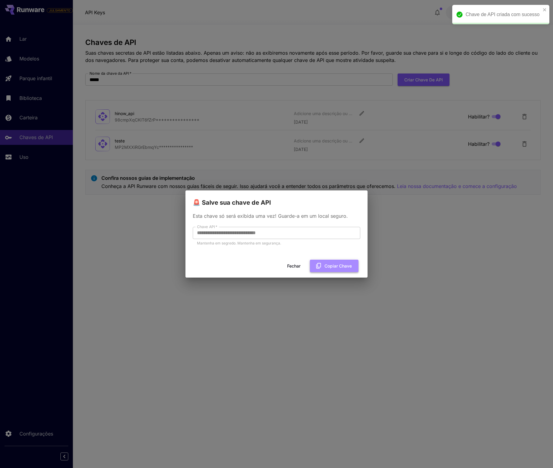
click at [337, 270] on button "Copiar chave" at bounding box center [334, 266] width 49 height 12
click at [291, 169] on div "**********" at bounding box center [276, 234] width 553 height 468
click at [289, 264] on font "Fechar" at bounding box center [293, 265] width 13 height 5
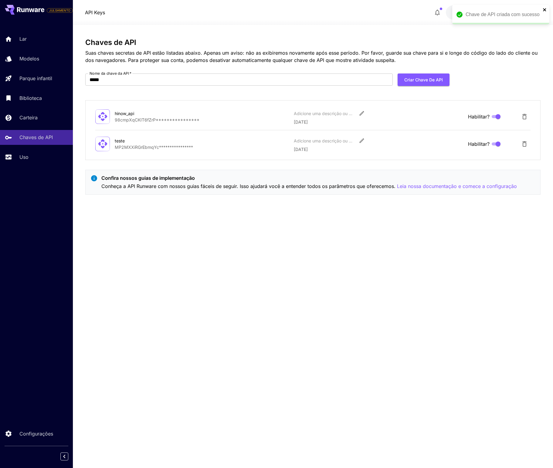
click at [543, 10] on icon "fechar" at bounding box center [545, 9] width 4 height 5
click at [522, 14] on font "PB" at bounding box center [521, 12] width 5 height 5
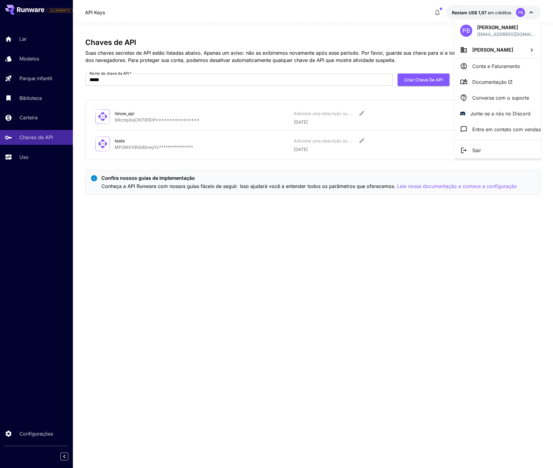
click at [496, 150] on li "Sair" at bounding box center [498, 150] width 86 height 16
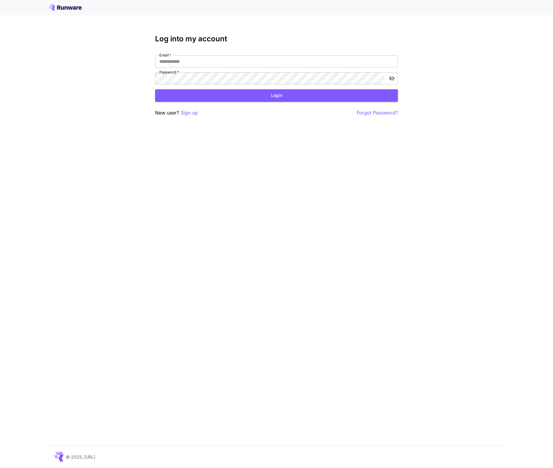
type input "**********"
click at [267, 62] on input "E-mail   *" at bounding box center [276, 61] width 243 height 12
click at [267, 62] on input "**********" at bounding box center [276, 61] width 243 height 12
type input "**********"
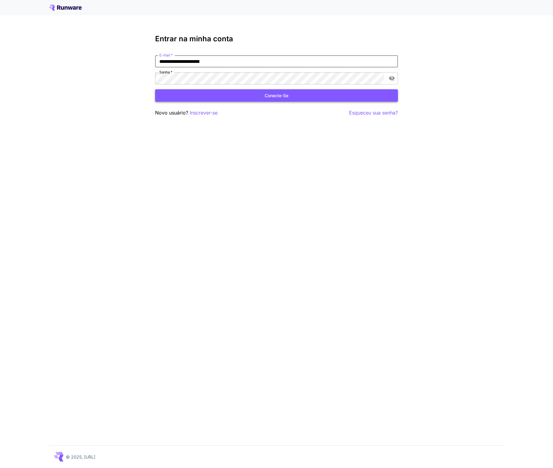
click at [248, 96] on button "Conecte-se" at bounding box center [276, 95] width 243 height 12
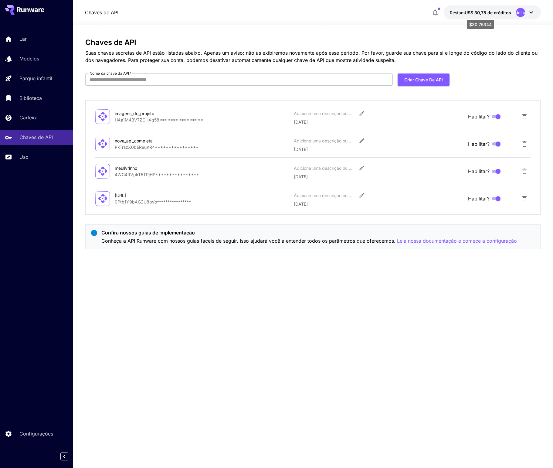
click at [496, 12] on font "US$ 30,75 de créditos" at bounding box center [488, 12] width 46 height 5
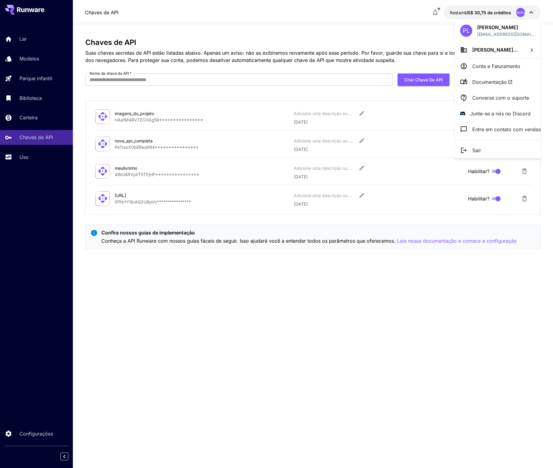
click at [492, 132] on font "Entre em contato com vendas" at bounding box center [507, 129] width 69 height 6
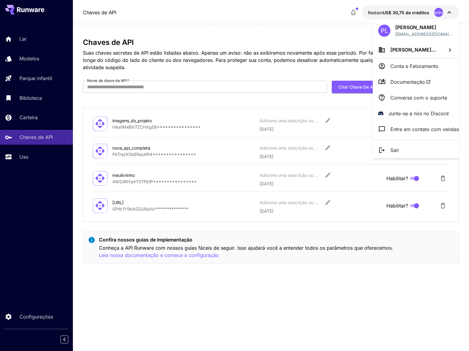
click at [449, 11] on div at bounding box center [234, 175] width 469 height 351
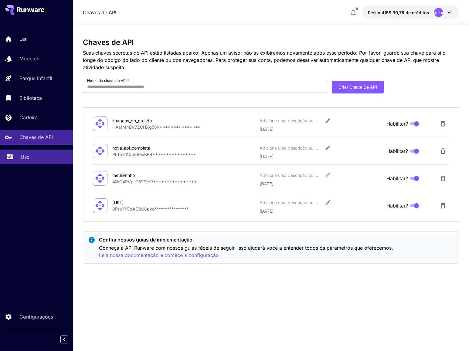
click at [37, 160] on div "Uso" at bounding box center [44, 156] width 47 height 7
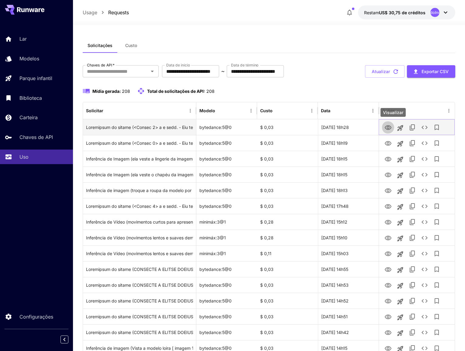
click at [386, 128] on icon "Visualizar" at bounding box center [387, 127] width 7 height 7
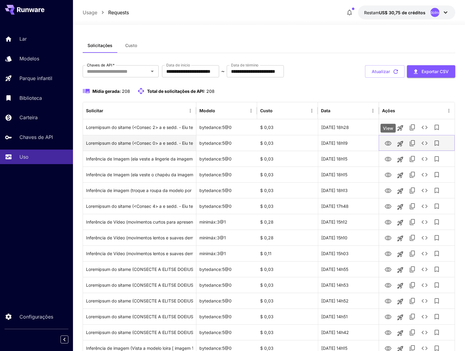
click at [387, 143] on icon "Visualizar" at bounding box center [388, 143] width 7 height 5
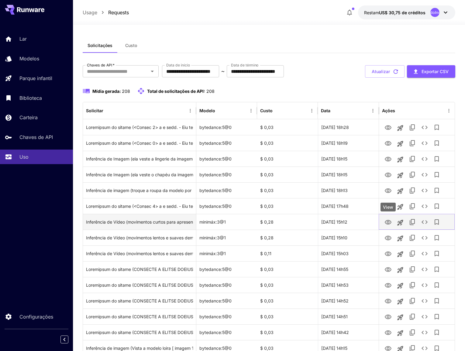
click at [390, 226] on icon "Visualizar" at bounding box center [387, 222] width 7 height 7
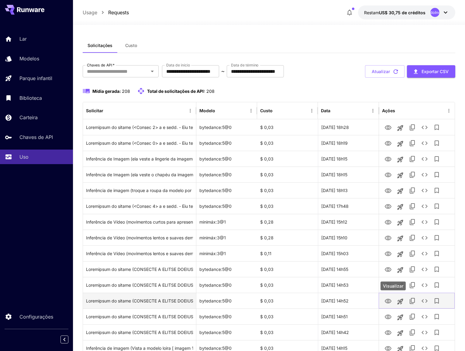
click at [388, 305] on icon "Visualizar" at bounding box center [387, 301] width 7 height 7
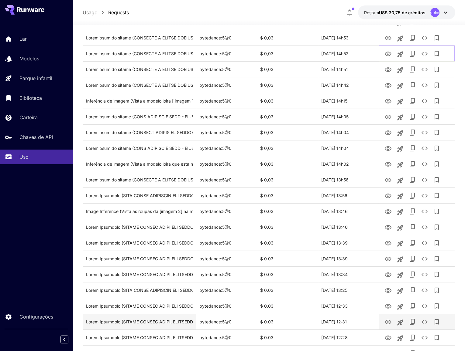
scroll to position [255, 0]
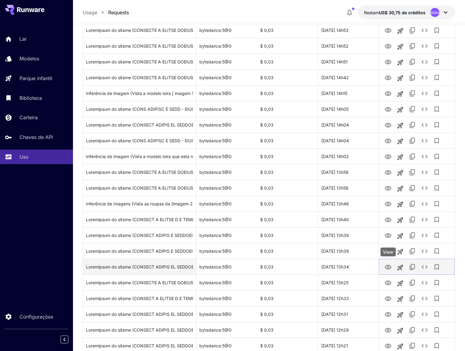
click at [389, 267] on icon "Visualizar" at bounding box center [388, 267] width 7 height 5
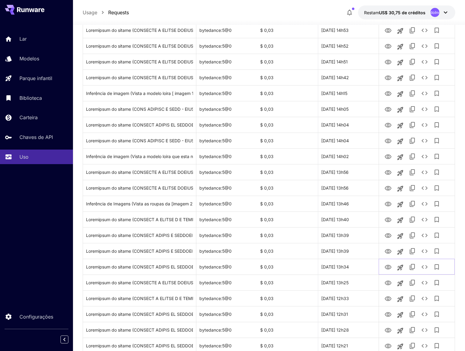
scroll to position [474, 0]
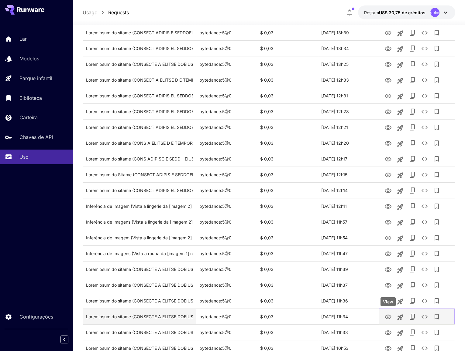
click at [386, 317] on icon "Visualizar" at bounding box center [388, 317] width 7 height 5
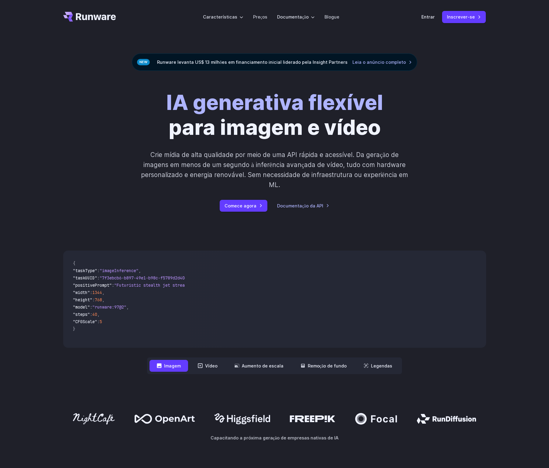
click at [399, 159] on p "Crie mídia de alta qualidade por meio de uma API rápida e acessível. Da geração…" at bounding box center [274, 170] width 271 height 40
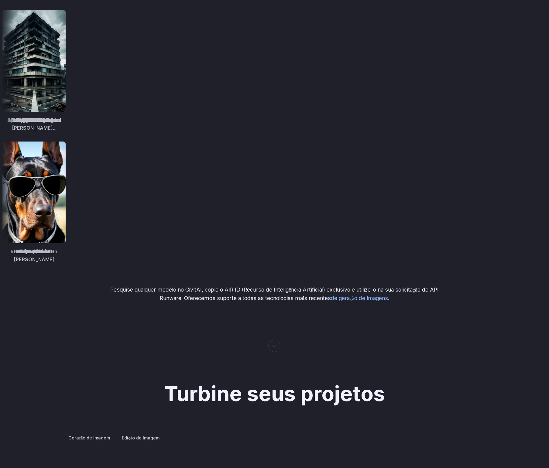
scroll to position [984, 0]
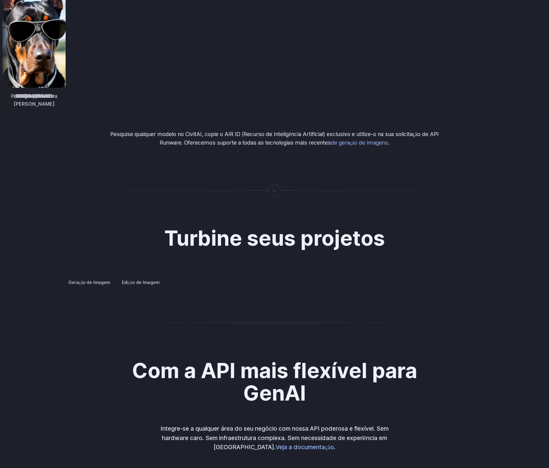
click at [0, 0] on font "Design conceitual" at bounding box center [0, 0] width 0 height 0
click at [0, 0] on summary "Estilo criativo" at bounding box center [0, 0] width 0 height 0
click at [0, 0] on details "Design de produto Crie e visualize rapidamente novas linhas de produtos, acessó…" at bounding box center [0, 0] width 0 height 0
click at [0, 0] on font "Ativos personalizados" at bounding box center [0, 0] width 0 height 0
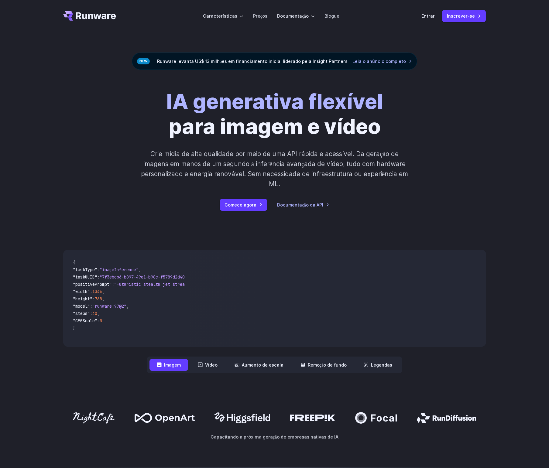
scroll to position [0, 0]
